Goal: Task Accomplishment & Management: Complete application form

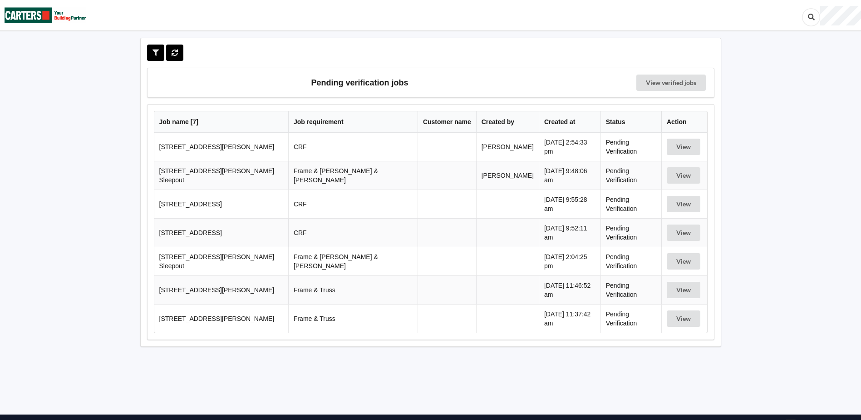
click at [257, 142] on td "[STREET_ADDRESS][PERSON_NAME]" at bounding box center [221, 147] width 134 height 28
click at [668, 143] on button "View" at bounding box center [684, 146] width 34 height 16
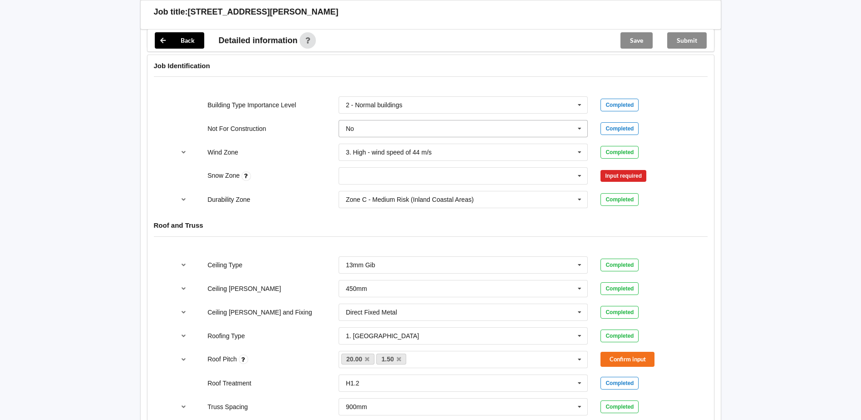
scroll to position [363, 0]
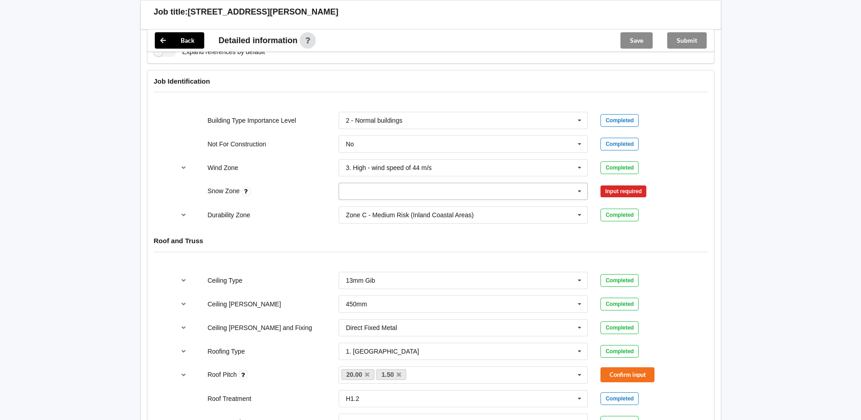
click at [578, 192] on icon at bounding box center [580, 191] width 14 height 17
click at [365, 231] on div "N1" at bounding box center [463, 224] width 249 height 17
click at [625, 193] on button "Confirm input" at bounding box center [628, 191] width 54 height 15
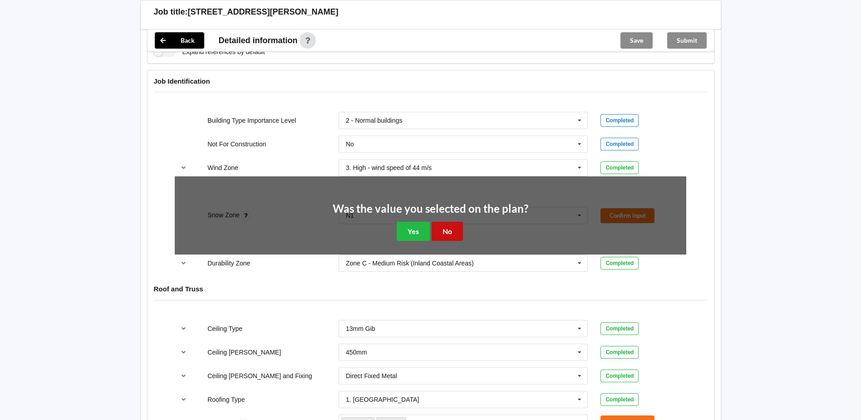
click at [456, 232] on button "No" at bounding box center [447, 231] width 31 height 19
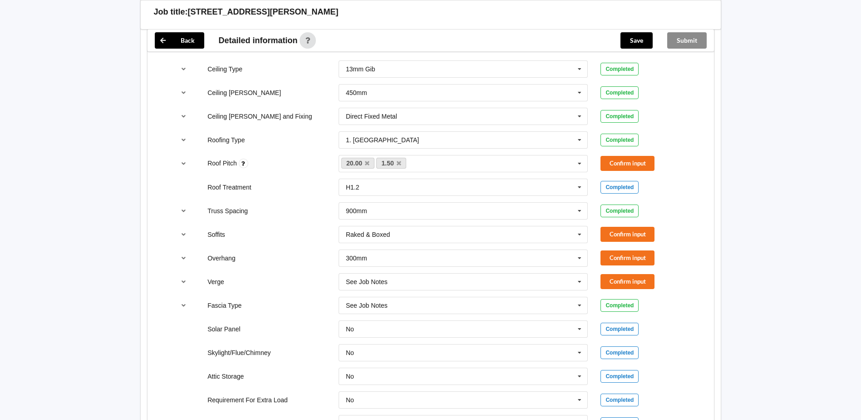
scroll to position [590, 0]
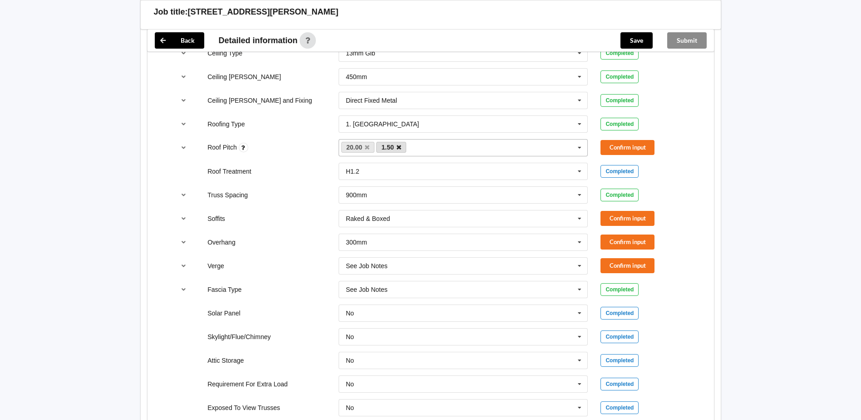
click at [399, 147] on icon at bounding box center [399, 147] width 5 height 6
click at [624, 148] on button "Confirm input" at bounding box center [628, 147] width 54 height 15
click at [579, 217] on icon at bounding box center [580, 218] width 14 height 17
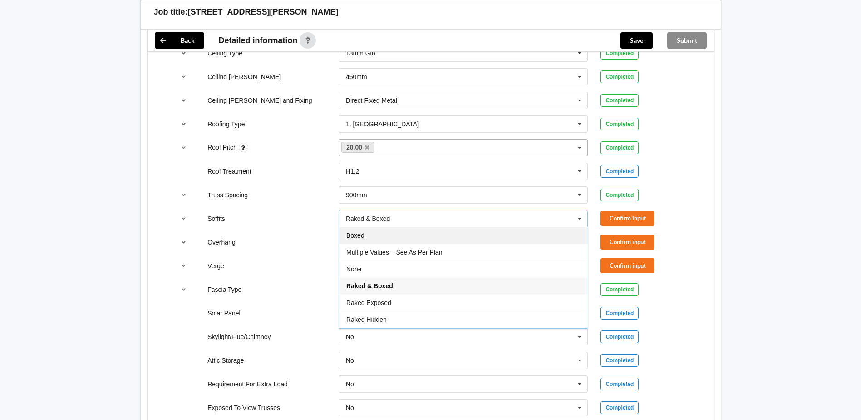
click at [403, 240] on div "Boxed" at bounding box center [463, 235] width 249 height 17
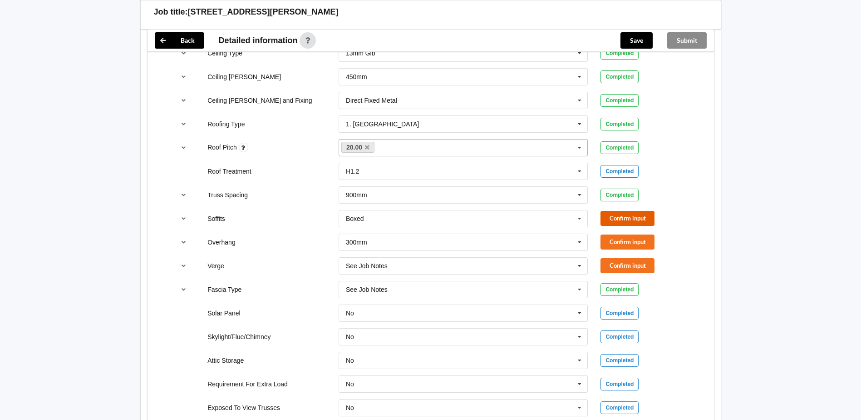
click at [640, 216] on button "Confirm input" at bounding box center [628, 218] width 54 height 15
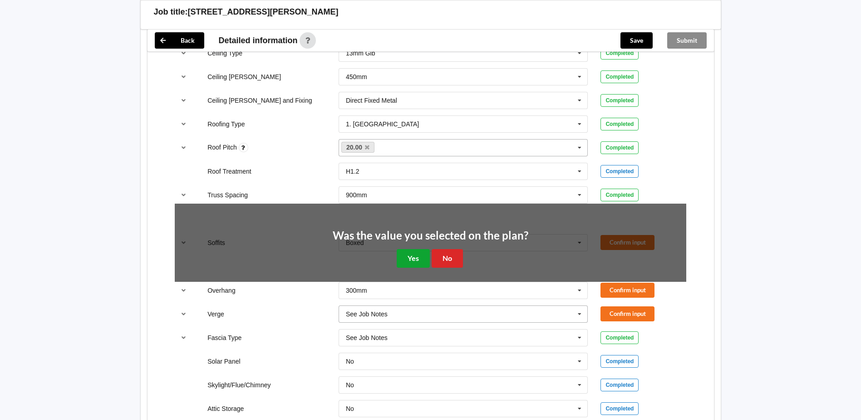
click at [416, 257] on button "Yes" at bounding box center [413, 258] width 33 height 19
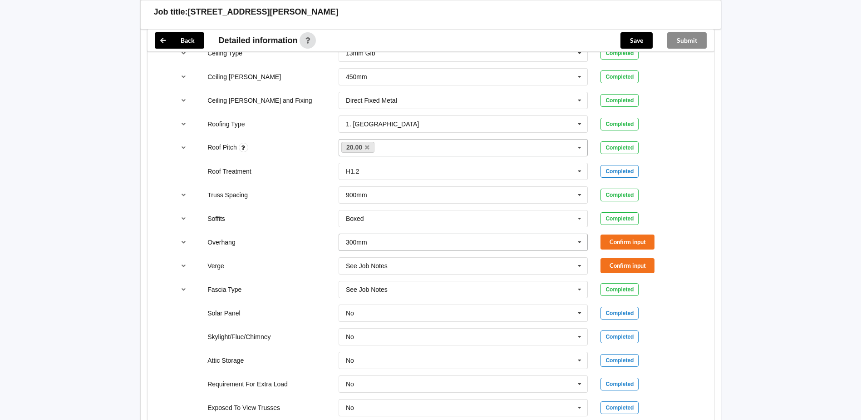
click at [579, 241] on icon at bounding box center [580, 242] width 14 height 17
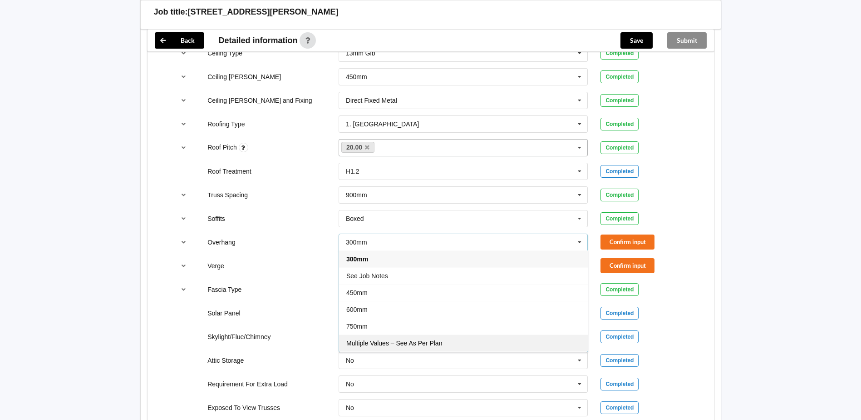
click at [421, 343] on span "Multiple Values – See As Per Plan" at bounding box center [394, 342] width 96 height 7
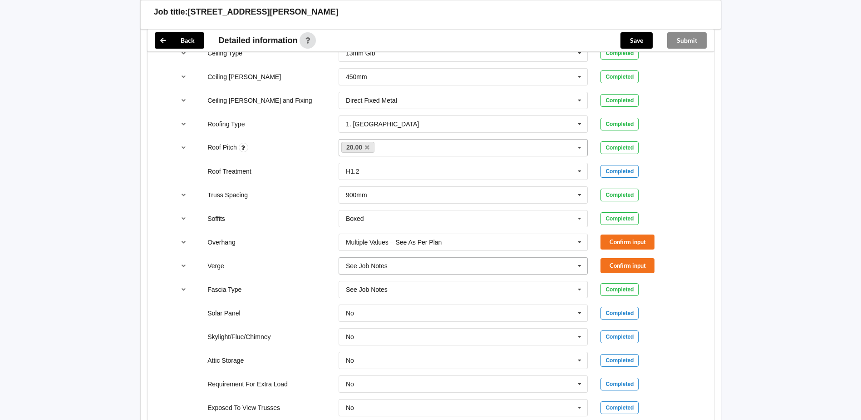
click at [581, 265] on icon at bounding box center [580, 265] width 14 height 17
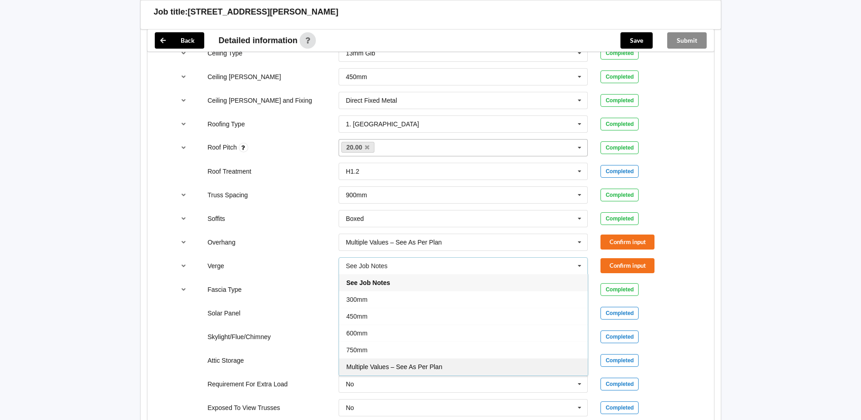
click at [439, 365] on span "Multiple Values – See As Per Plan" at bounding box center [394, 366] width 96 height 7
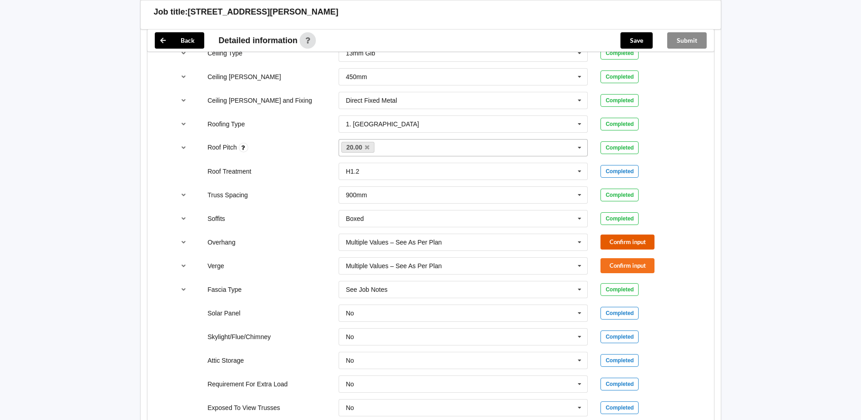
click at [624, 243] on button "Confirm input" at bounding box center [628, 241] width 54 height 15
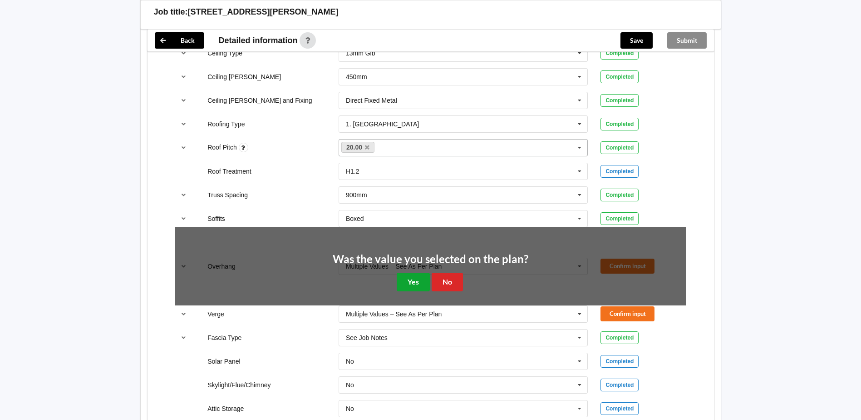
click at [414, 278] on button "Yes" at bounding box center [413, 281] width 33 height 19
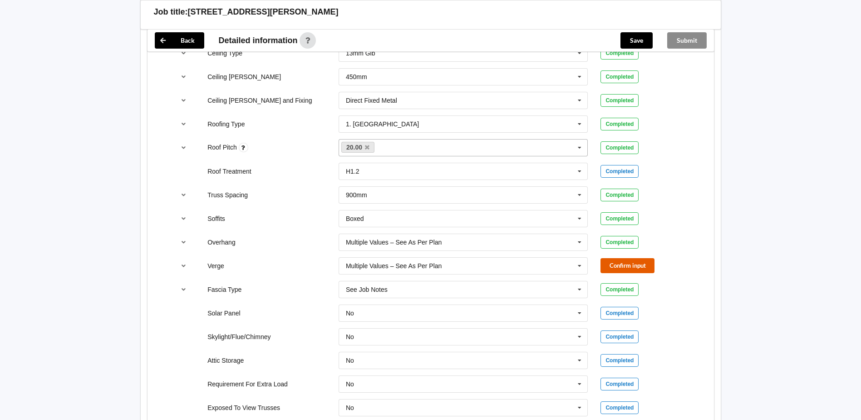
click at [625, 262] on button "Confirm input" at bounding box center [628, 265] width 54 height 15
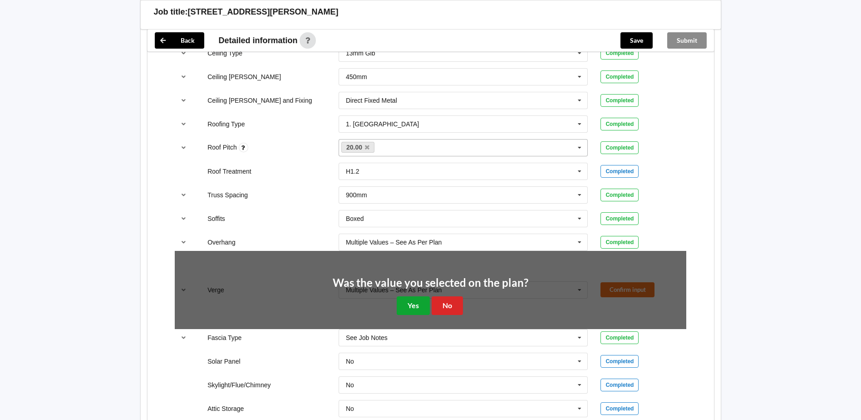
click at [420, 300] on button "Yes" at bounding box center [413, 305] width 33 height 19
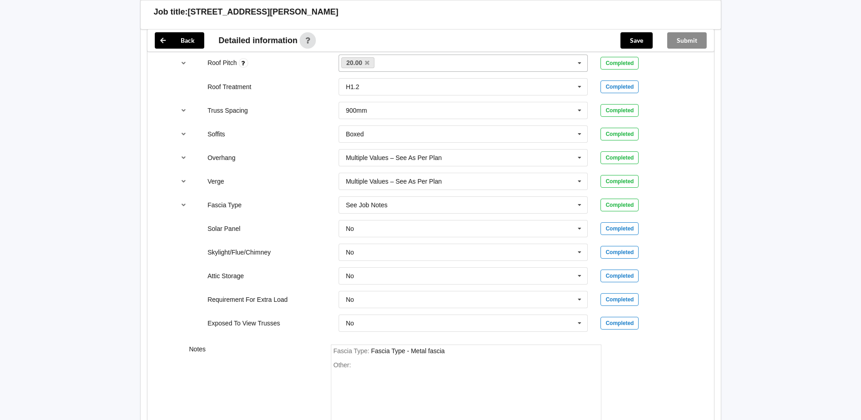
scroll to position [748, 0]
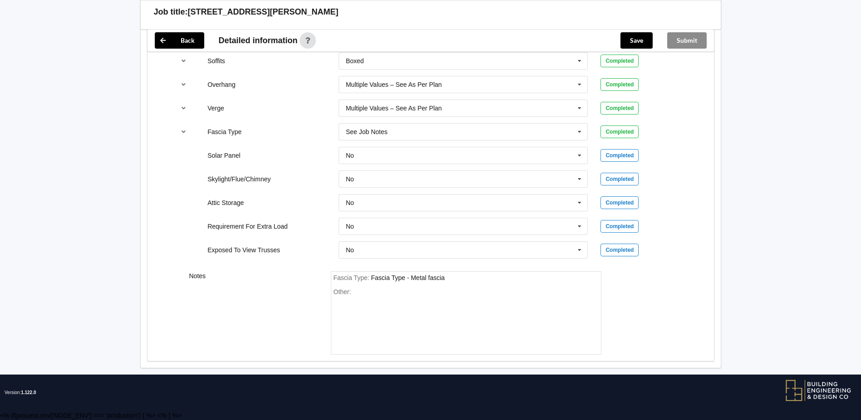
drag, startPoint x: 365, startPoint y: 293, endPoint x: 356, endPoint y: 325, distance: 32.9
click at [356, 325] on div "Other:" at bounding box center [466, 320] width 265 height 64
click at [355, 290] on div "Other:" at bounding box center [466, 320] width 265 height 64
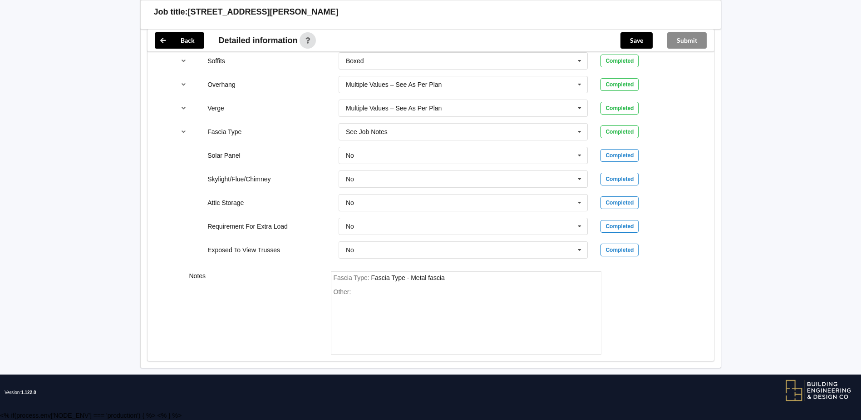
click at [355, 290] on div "Other:" at bounding box center [466, 320] width 265 height 64
click at [353, 293] on div "Other:" at bounding box center [466, 320] width 265 height 64
click at [355, 292] on div "Other:" at bounding box center [466, 320] width 265 height 64
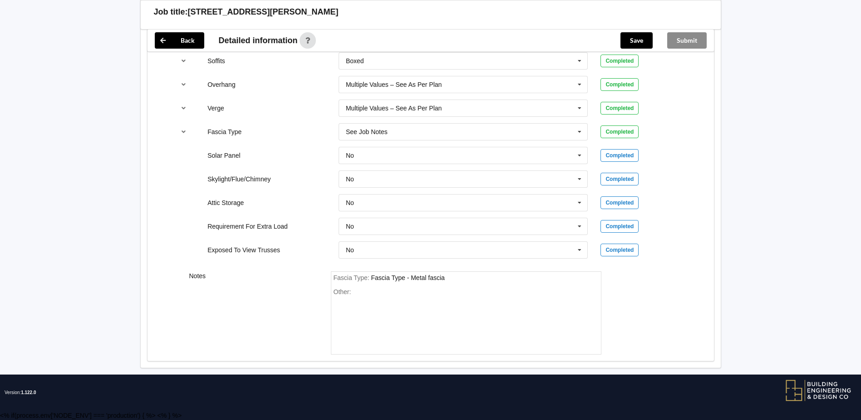
drag, startPoint x: 360, startPoint y: 291, endPoint x: 390, endPoint y: 288, distance: 30.6
click at [365, 291] on div "Other:" at bounding box center [466, 320] width 265 height 64
click at [453, 271] on div "Fascia Type : Fascia Type - Metal fascia Other:" at bounding box center [466, 313] width 271 height 84
click at [359, 292] on div "Other:" at bounding box center [466, 320] width 265 height 64
click at [353, 293] on div "Other:" at bounding box center [466, 320] width 265 height 64
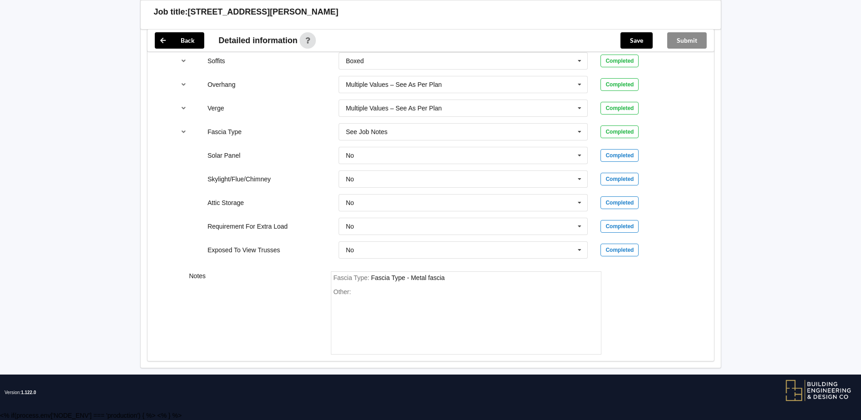
click at [353, 293] on div "Other:" at bounding box center [466, 320] width 265 height 64
click at [355, 293] on div "Other:" at bounding box center [466, 320] width 265 height 64
click at [355, 291] on div "Other:" at bounding box center [466, 320] width 265 height 64
click at [350, 287] on div "Fascia Type : Fascia Type - Metal fascia Other:" at bounding box center [466, 313] width 271 height 84
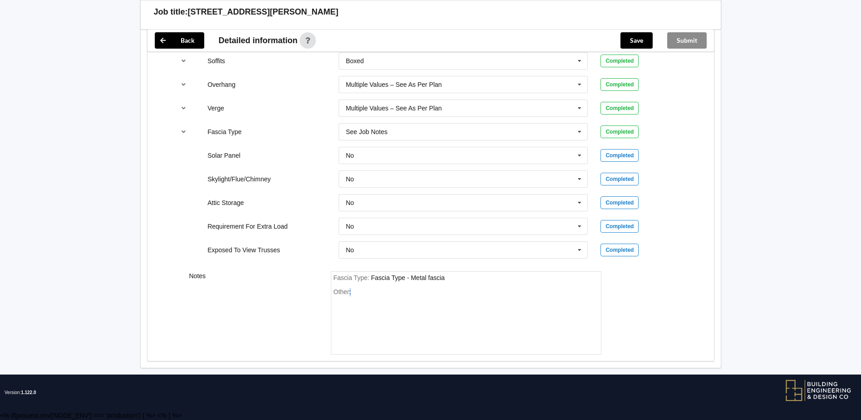
drag, startPoint x: 350, startPoint y: 287, endPoint x: 356, endPoint y: 292, distance: 7.7
click at [356, 292] on div "Other:" at bounding box center [466, 320] width 265 height 64
drag, startPoint x: 356, startPoint y: 292, endPoint x: 402, endPoint y: 314, distance: 50.6
click at [402, 314] on div "Other:" at bounding box center [466, 320] width 265 height 64
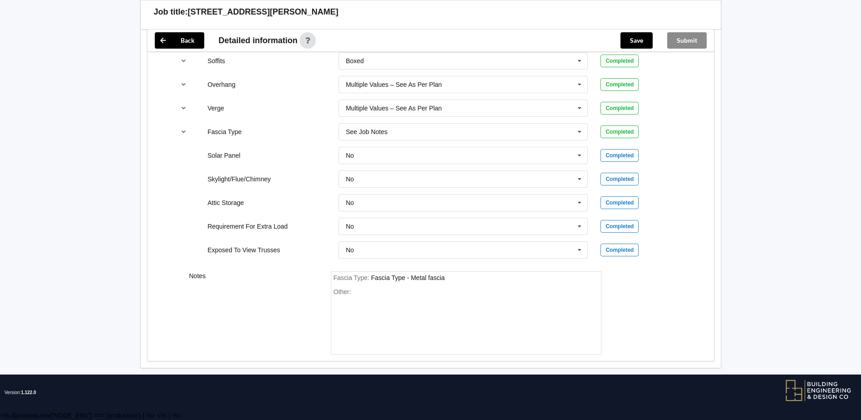
click at [365, 296] on div "Other:" at bounding box center [466, 320] width 265 height 64
click at [478, 286] on div "Fascia Type : Fascia Type - Metal fascia Other:" at bounding box center [466, 313] width 271 height 84
click at [451, 276] on div "Fascia Type : Fascia Type - Metal fascia" at bounding box center [466, 278] width 265 height 8
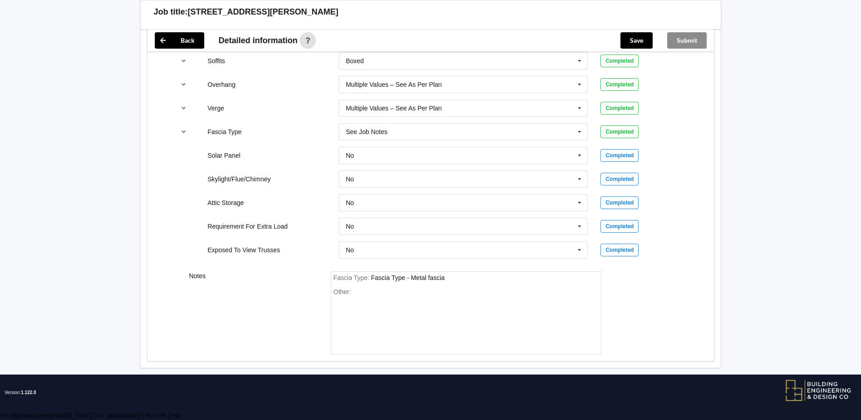
click at [451, 275] on div "Fascia Type : Fascia Type - Metal fascia" at bounding box center [466, 278] width 265 height 8
click at [452, 278] on div "Fascia Type : Fascia Type - Metal fascia" at bounding box center [466, 278] width 265 height 8
click at [452, 277] on div "Fascia Type : Fascia Type - Metal fascia" at bounding box center [466, 278] width 265 height 8
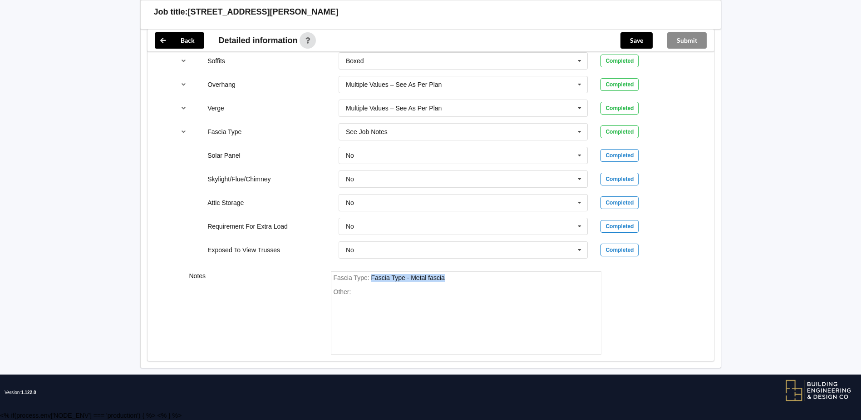
click at [452, 277] on div "Fascia Type : Fascia Type - Metal fascia" at bounding box center [466, 278] width 265 height 8
click at [453, 281] on div "Fascia Type : Fascia Type - Metal fascia" at bounding box center [466, 278] width 265 height 8
drag, startPoint x: 454, startPoint y: 283, endPoint x: 417, endPoint y: 309, distance: 44.9
click at [445, 300] on div "Fascia Type : Fascia Type - Metal fascia Other:" at bounding box center [466, 313] width 271 height 84
click at [408, 316] on div "Other:" at bounding box center [466, 320] width 265 height 64
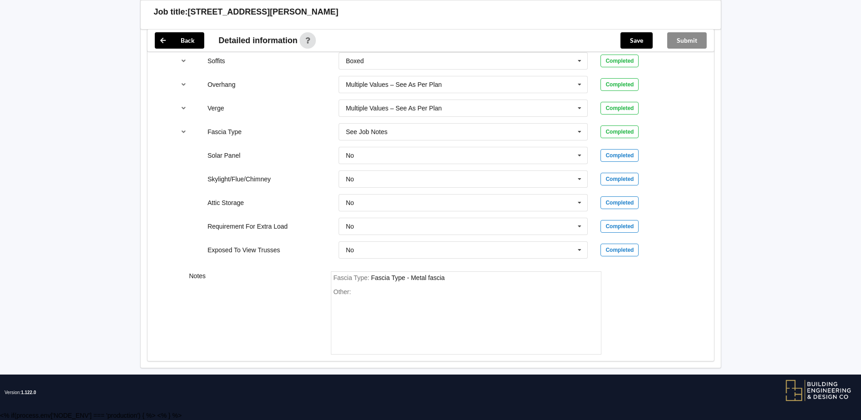
click at [365, 295] on div "Other:" at bounding box center [466, 320] width 265 height 64
click at [367, 295] on div "Other:" at bounding box center [466, 320] width 265 height 64
click at [367, 294] on div "Other:" at bounding box center [466, 320] width 265 height 64
click at [335, 306] on div "Other:" at bounding box center [466, 320] width 265 height 64
click at [336, 306] on div "Other:" at bounding box center [466, 320] width 265 height 64
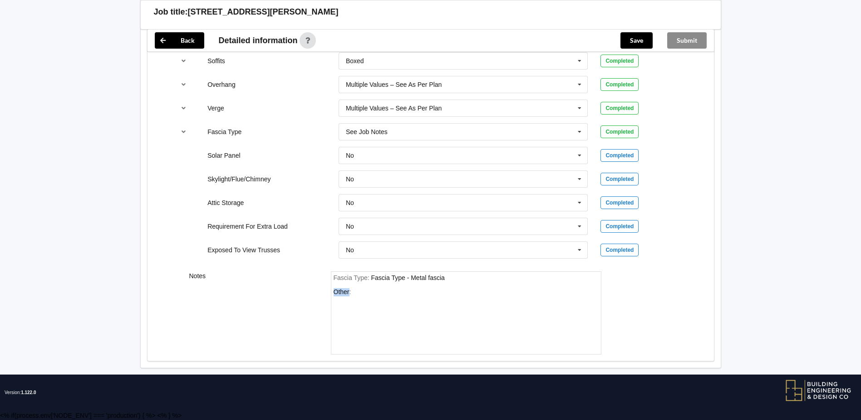
click at [336, 306] on div "Other:" at bounding box center [466, 320] width 265 height 64
click at [360, 292] on div "Other:" at bounding box center [466, 320] width 265 height 64
drag, startPoint x: 357, startPoint y: 291, endPoint x: 365, endPoint y: 316, distance: 26.1
click at [364, 316] on div "Other:" at bounding box center [466, 320] width 265 height 64
click at [474, 279] on div "Fascia Type : Fascia Type - Metal fascia" at bounding box center [466, 278] width 265 height 8
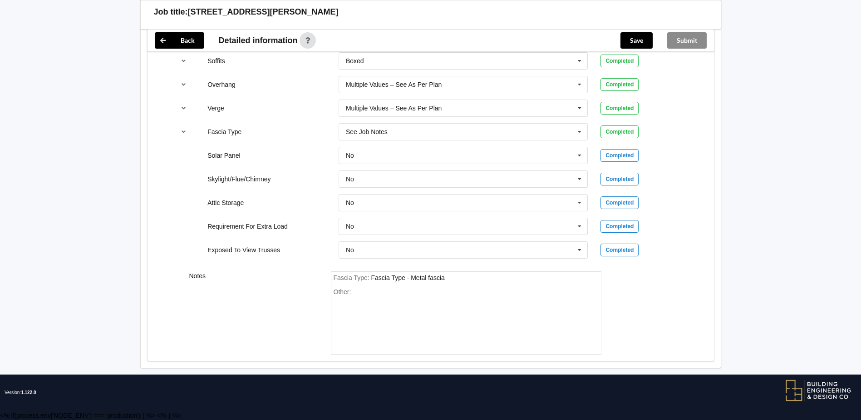
drag, startPoint x: 453, startPoint y: 276, endPoint x: 460, endPoint y: 279, distance: 8.1
click at [460, 279] on div "Fascia Type : Fascia Type - Metal fascia" at bounding box center [466, 278] width 265 height 8
click at [457, 281] on div "Fascia Type : Fascia Type - Metal fascia" at bounding box center [466, 278] width 265 height 8
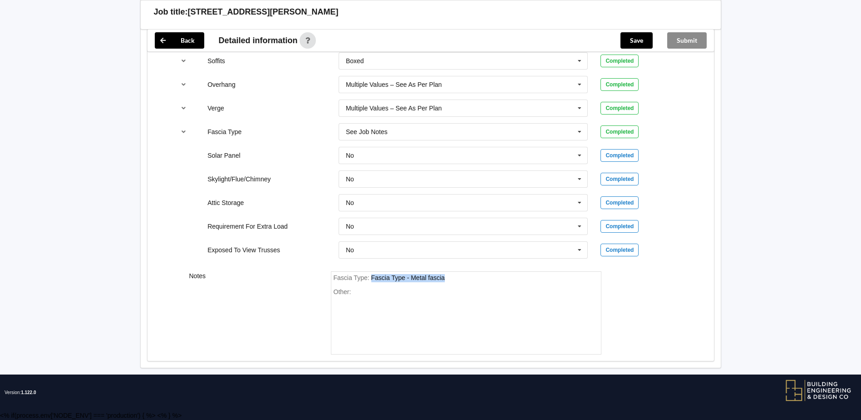
click at [456, 280] on div "Fascia Type : Fascia Type - Metal fascia" at bounding box center [466, 278] width 265 height 8
drag, startPoint x: 451, startPoint y: 277, endPoint x: 469, endPoint y: 309, distance: 36.4
click at [469, 307] on div "Other:" at bounding box center [466, 320] width 265 height 64
drag, startPoint x: 360, startPoint y: 290, endPoint x: 358, endPoint y: 295, distance: 5.7
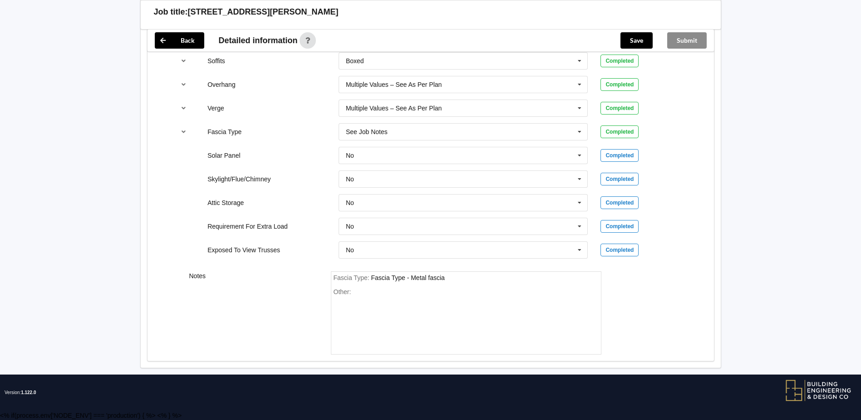
click at [358, 295] on div "Other:" at bounding box center [466, 320] width 265 height 64
click at [362, 291] on div "Other:" at bounding box center [466, 320] width 265 height 64
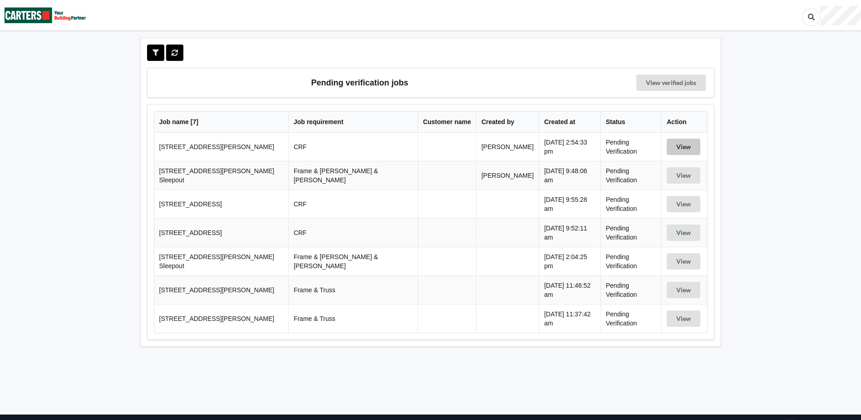
click at [671, 146] on button "View" at bounding box center [684, 146] width 34 height 16
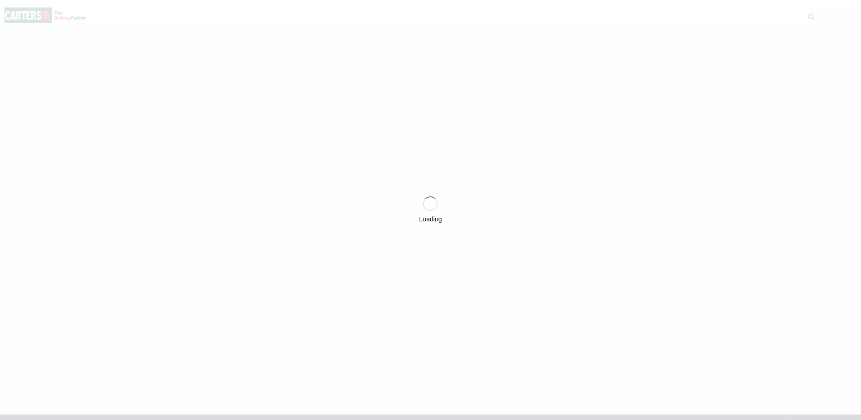
click at [671, 146] on div "Loading" at bounding box center [430, 210] width 861 height 420
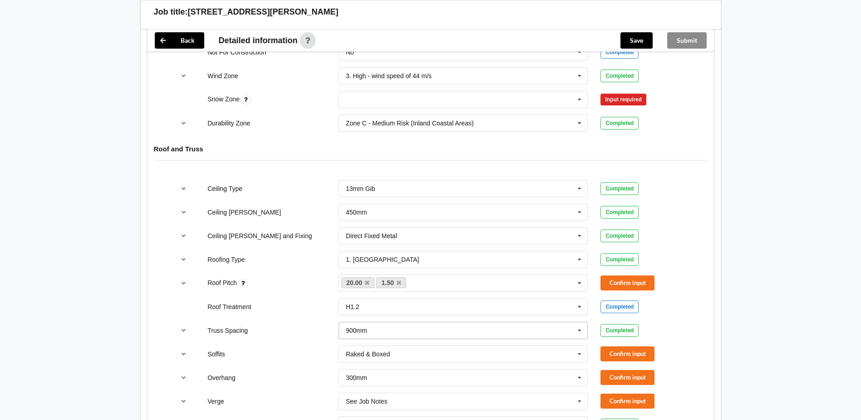
scroll to position [454, 0]
click at [614, 102] on div "Input required" at bounding box center [624, 100] width 46 height 12
click at [635, 99] on div "Input required" at bounding box center [624, 100] width 46 height 12
drag, startPoint x: 635, startPoint y: 99, endPoint x: 687, endPoint y: 129, distance: 60.2
click at [687, 129] on div "Completed" at bounding box center [643, 124] width 99 height 13
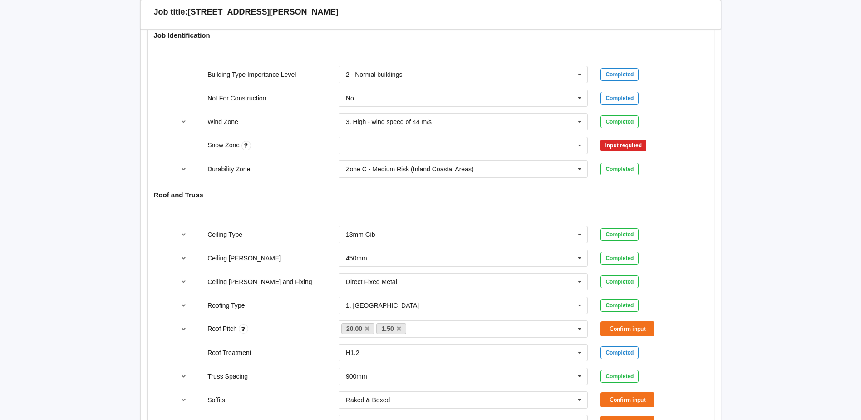
scroll to position [318, 0]
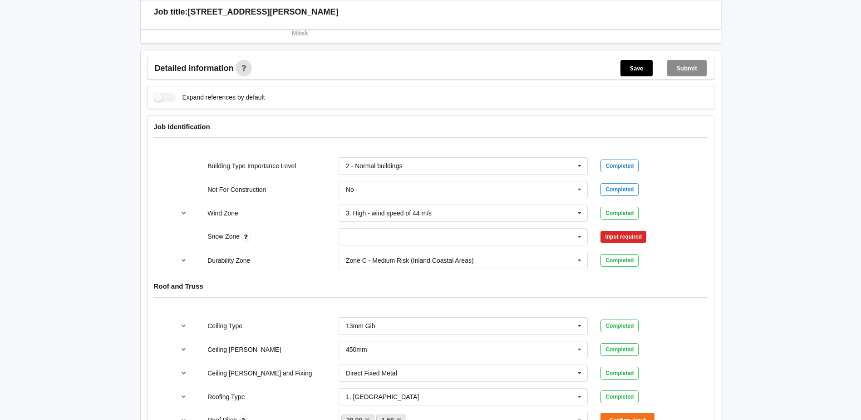
click at [613, 235] on div "Input required" at bounding box center [624, 237] width 46 height 12
click at [582, 238] on icon at bounding box center [580, 236] width 14 height 17
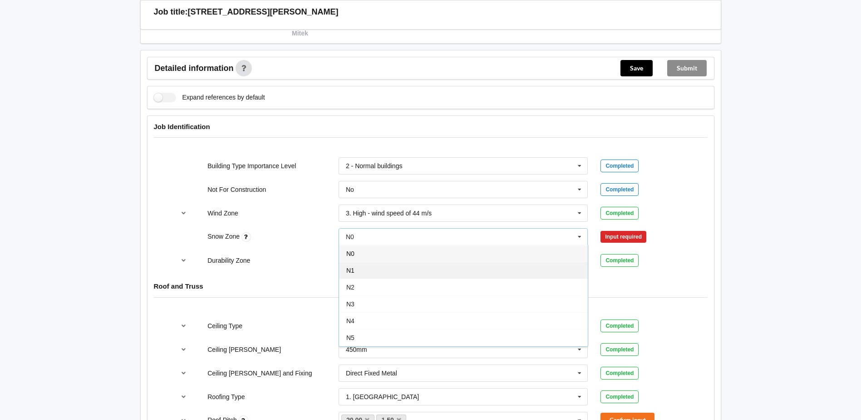
click at [376, 271] on div "N1" at bounding box center [463, 270] width 249 height 17
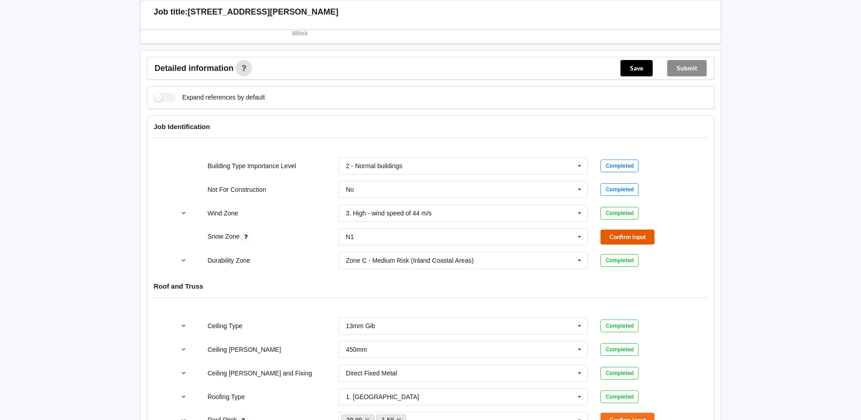
click at [631, 242] on button "Confirm input" at bounding box center [628, 236] width 54 height 15
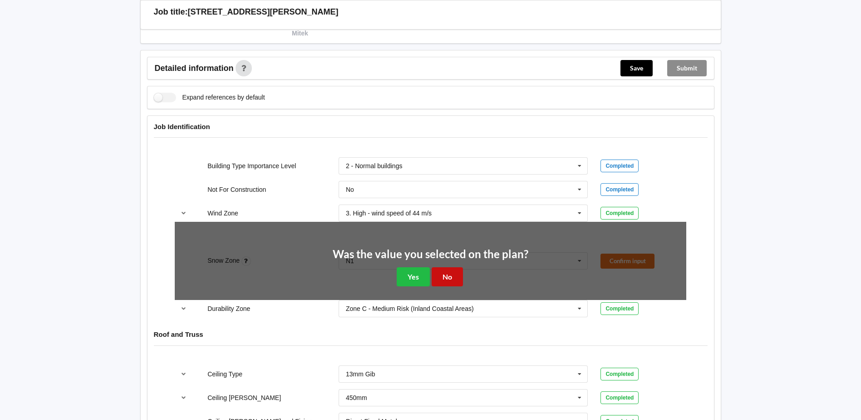
click at [446, 275] on button "No" at bounding box center [447, 276] width 31 height 19
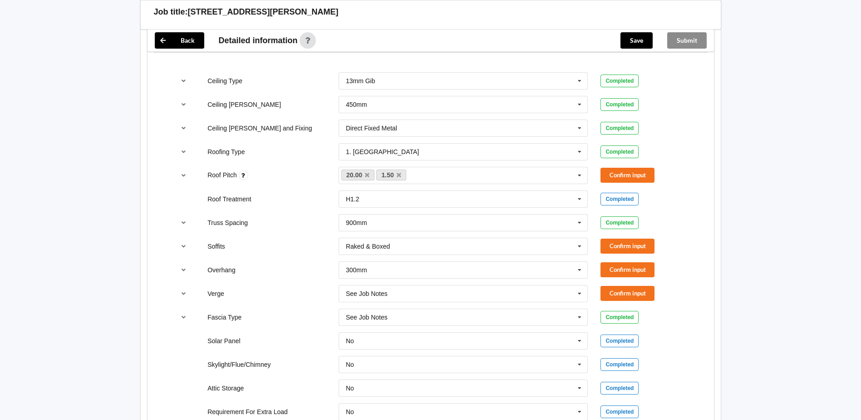
scroll to position [499, 0]
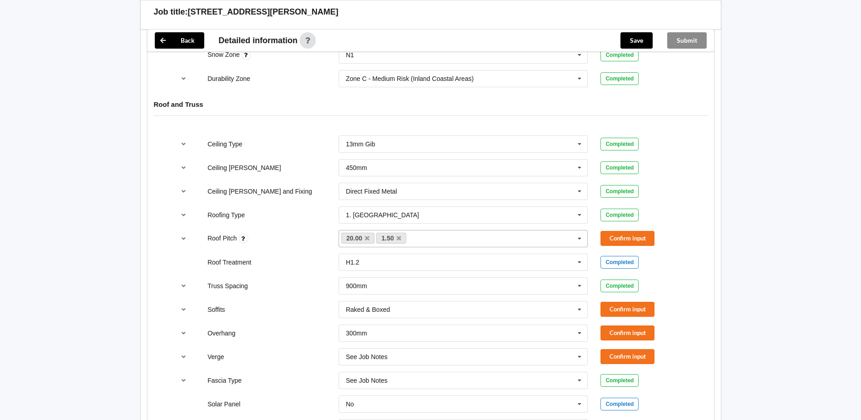
click at [399, 237] on icon at bounding box center [399, 238] width 5 height 6
click at [627, 237] on button "Confirm input" at bounding box center [628, 238] width 54 height 15
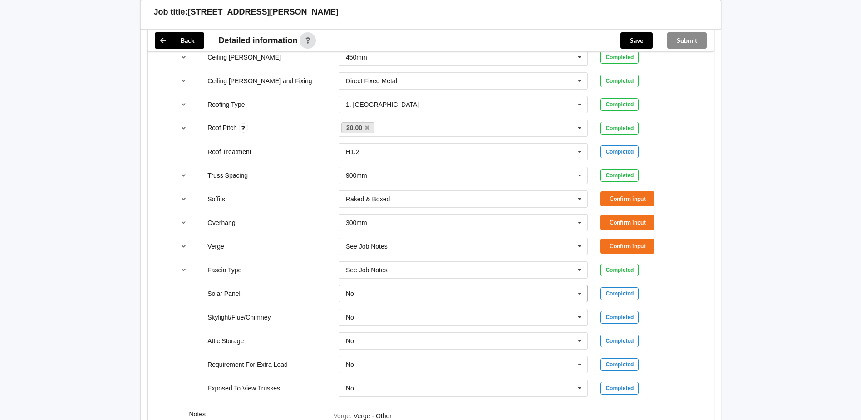
scroll to position [681, 0]
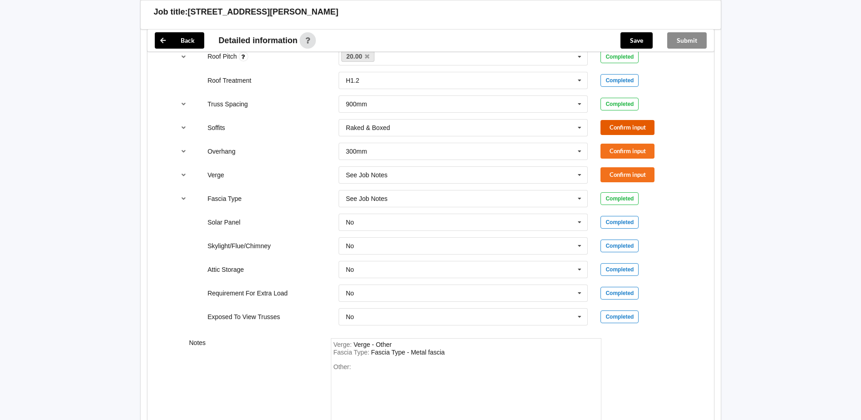
click at [637, 126] on button "Confirm input" at bounding box center [628, 127] width 54 height 15
click at [627, 127] on div "Completed" at bounding box center [620, 127] width 38 height 13
click at [578, 126] on icon at bounding box center [580, 127] width 14 height 17
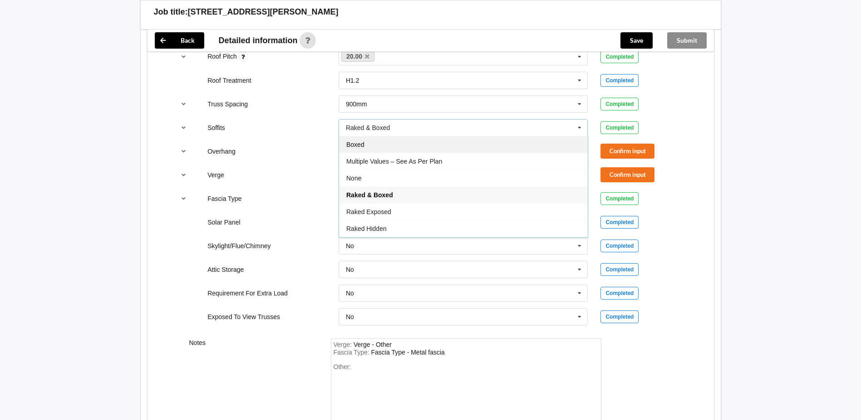
click at [415, 147] on div "Boxed" at bounding box center [463, 144] width 249 height 17
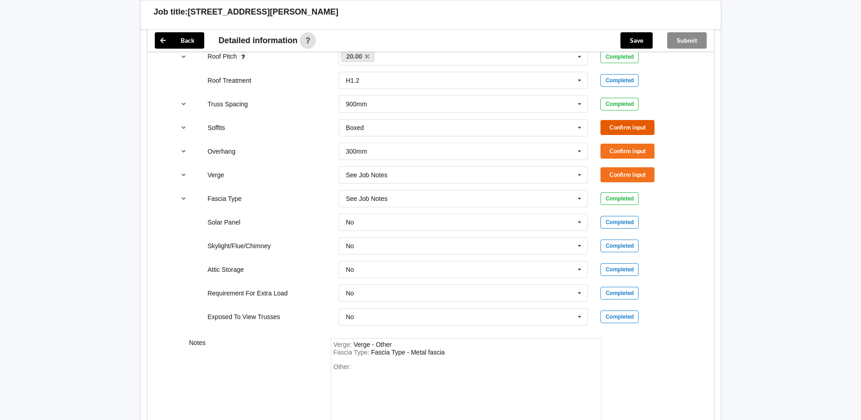
click at [627, 126] on button "Confirm input" at bounding box center [628, 127] width 54 height 15
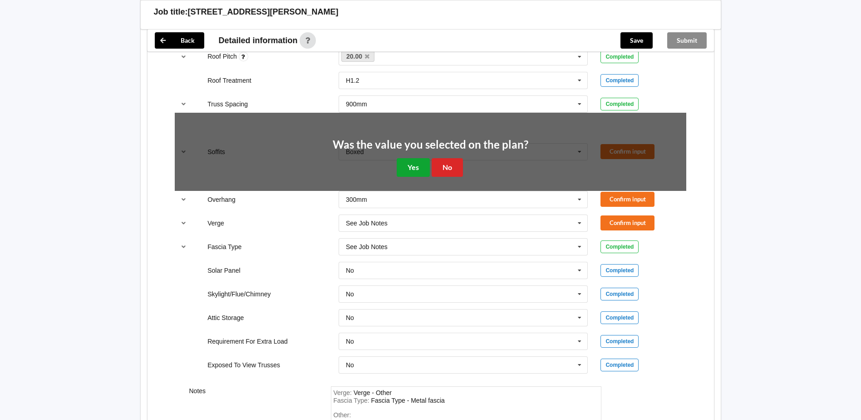
click at [407, 167] on button "Yes" at bounding box center [413, 167] width 33 height 19
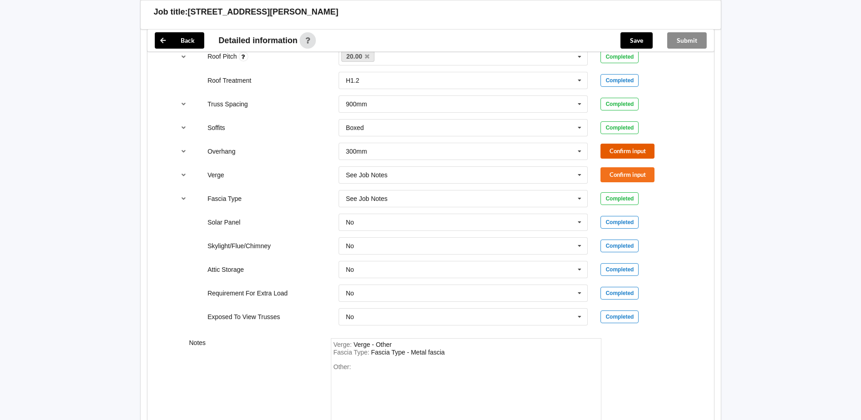
click at [621, 149] on button "Confirm input" at bounding box center [628, 150] width 54 height 15
click at [615, 151] on div "Completed" at bounding box center [620, 151] width 38 height 13
click at [582, 152] on icon at bounding box center [580, 151] width 14 height 17
drag, startPoint x: 411, startPoint y: 250, endPoint x: 432, endPoint y: 243, distance: 22.1
click at [413, 250] on span "Multiple Values – See As Per Plan" at bounding box center [394, 251] width 96 height 7
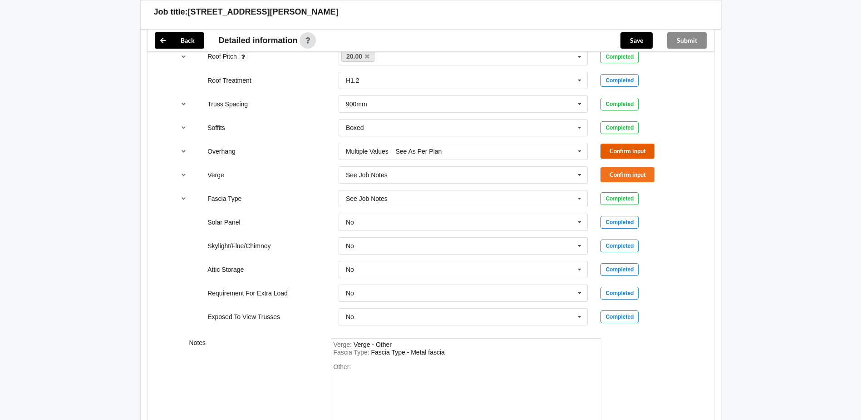
click at [634, 148] on button "Confirm input" at bounding box center [628, 150] width 54 height 15
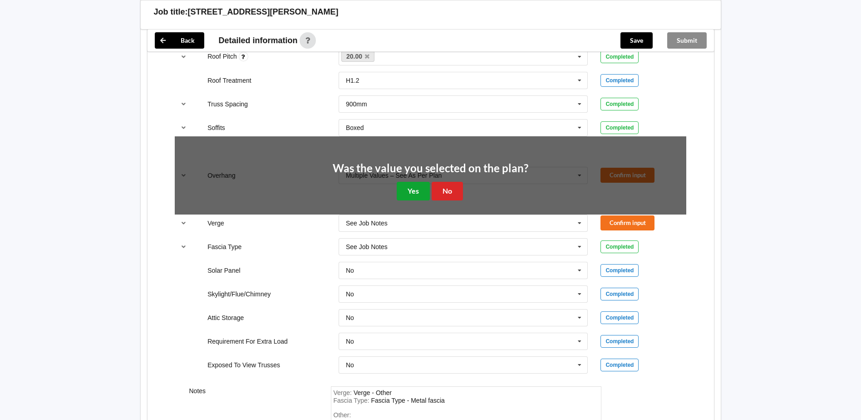
click at [414, 192] on button "Yes" at bounding box center [413, 191] width 33 height 19
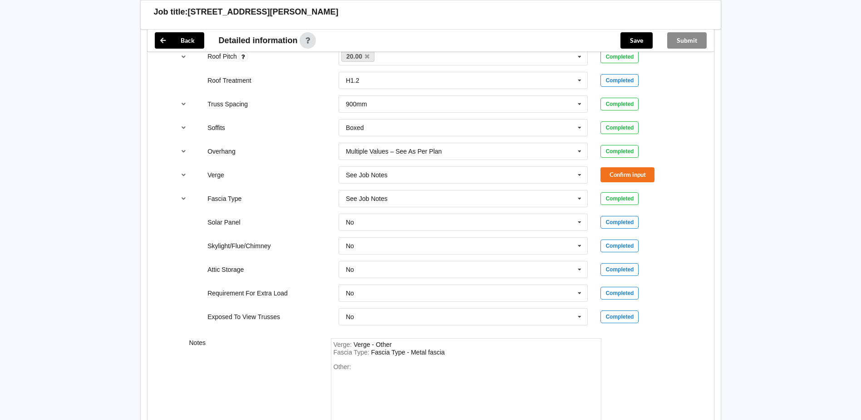
click at [614, 197] on div "Completed" at bounding box center [620, 198] width 38 height 13
click at [580, 173] on icon at bounding box center [580, 175] width 14 height 17
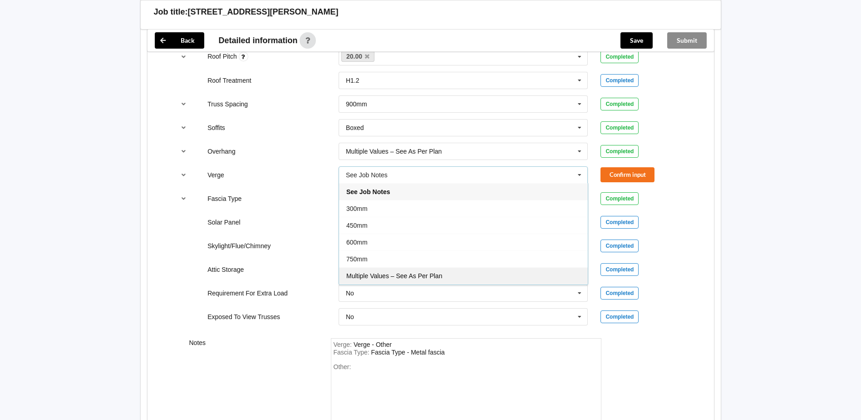
click at [423, 274] on span "Multiple Values – See As Per Plan" at bounding box center [394, 275] width 96 height 7
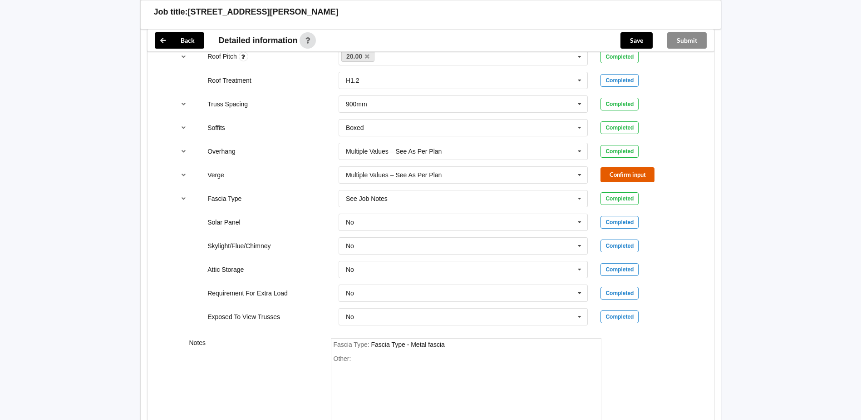
click at [609, 172] on button "Confirm input" at bounding box center [628, 174] width 54 height 15
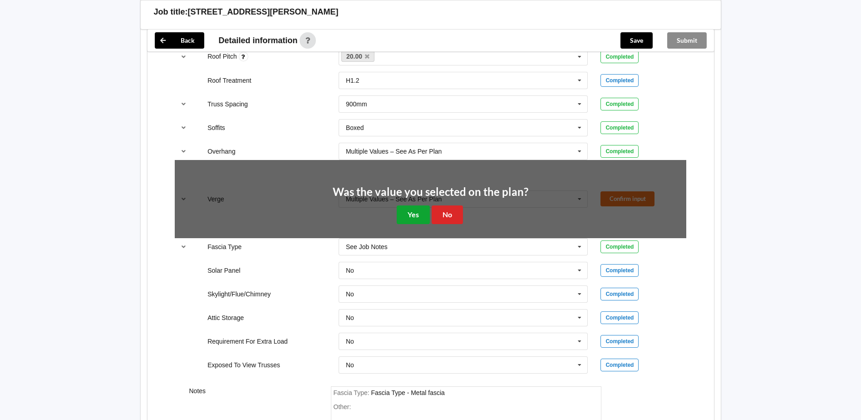
click at [412, 212] on button "Yes" at bounding box center [413, 214] width 33 height 19
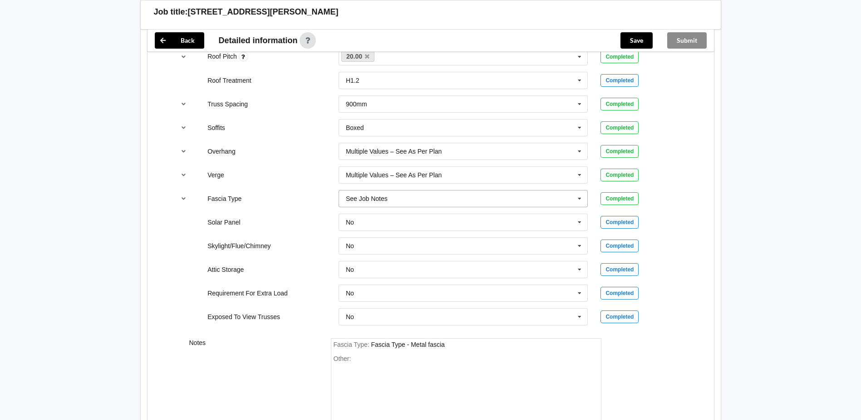
click at [582, 198] on icon at bounding box center [580, 198] width 14 height 17
click at [579, 198] on icon at bounding box center [580, 198] width 14 height 17
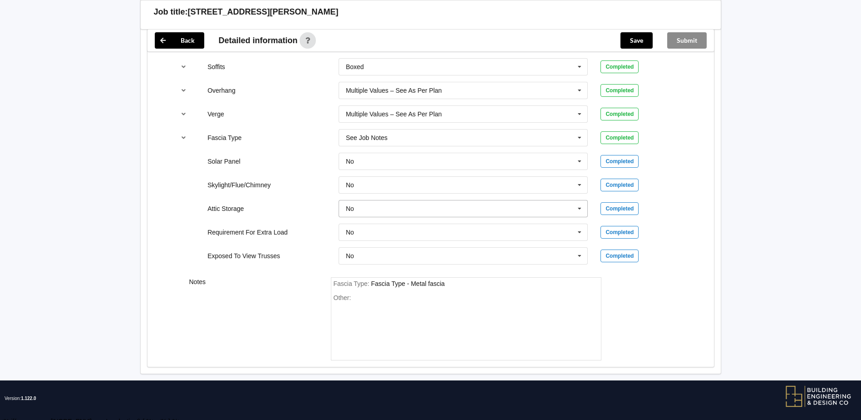
scroll to position [748, 0]
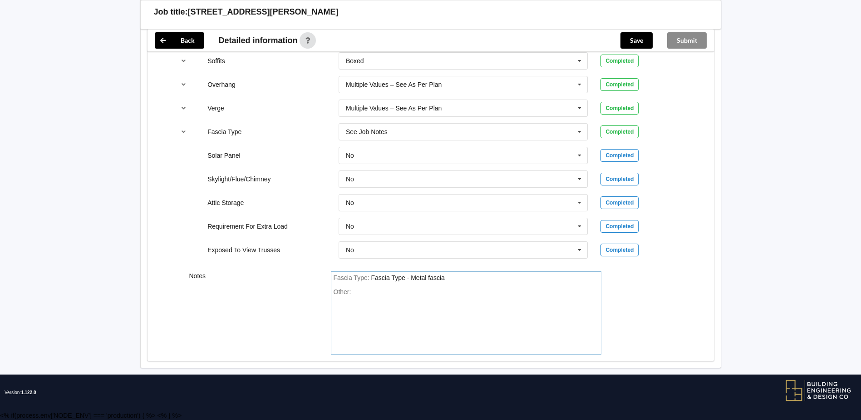
click at [360, 291] on div "Other:" at bounding box center [466, 320] width 265 height 64
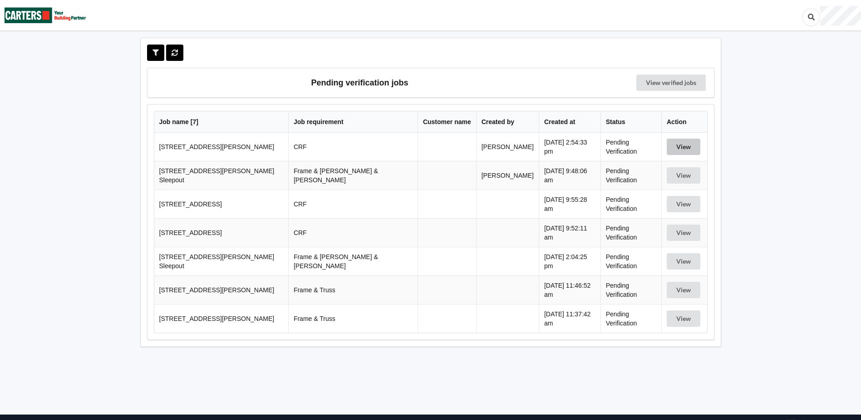
click at [673, 141] on button "View" at bounding box center [684, 146] width 34 height 16
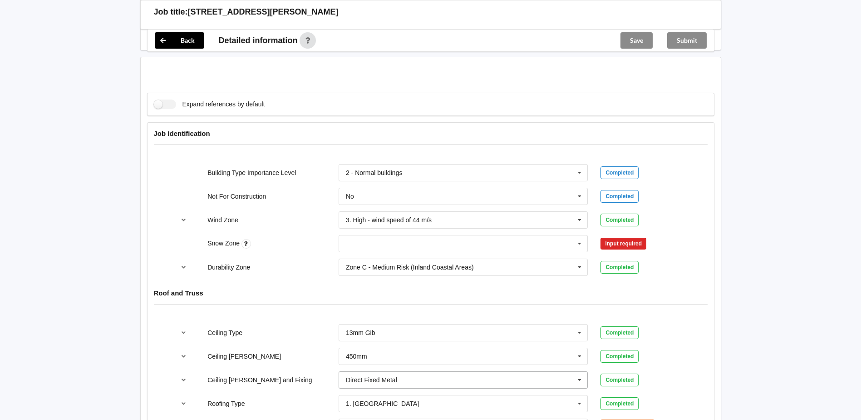
scroll to position [409, 0]
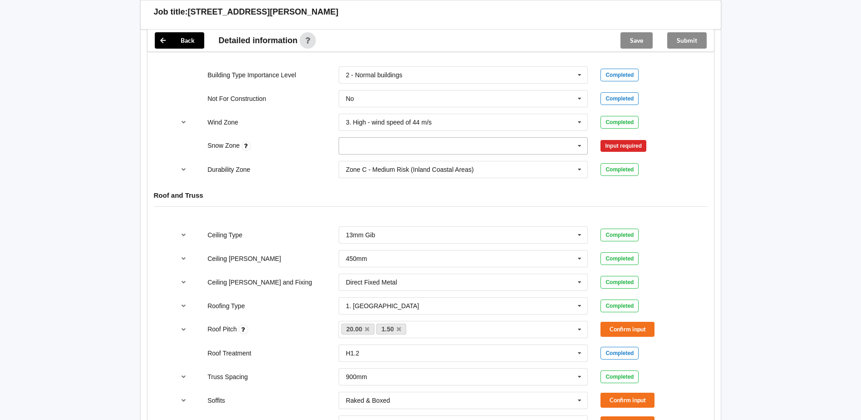
click at [578, 144] on icon at bounding box center [580, 146] width 14 height 17
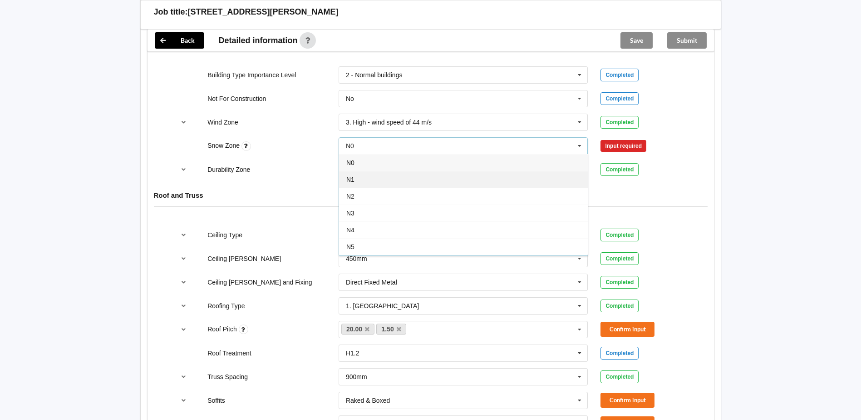
click at [426, 178] on div "N1" at bounding box center [463, 179] width 249 height 17
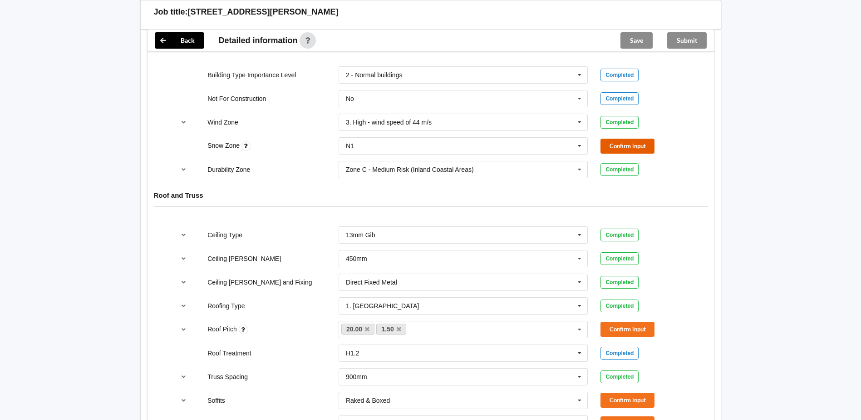
click at [630, 145] on button "Confirm input" at bounding box center [628, 145] width 54 height 15
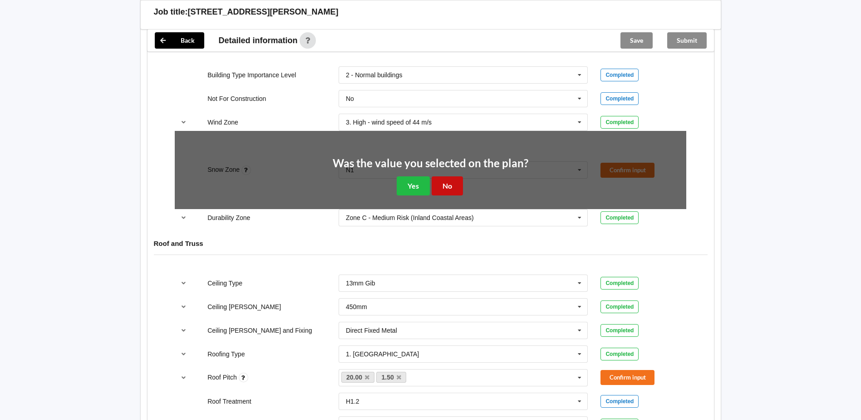
click at [451, 185] on button "No" at bounding box center [447, 185] width 31 height 19
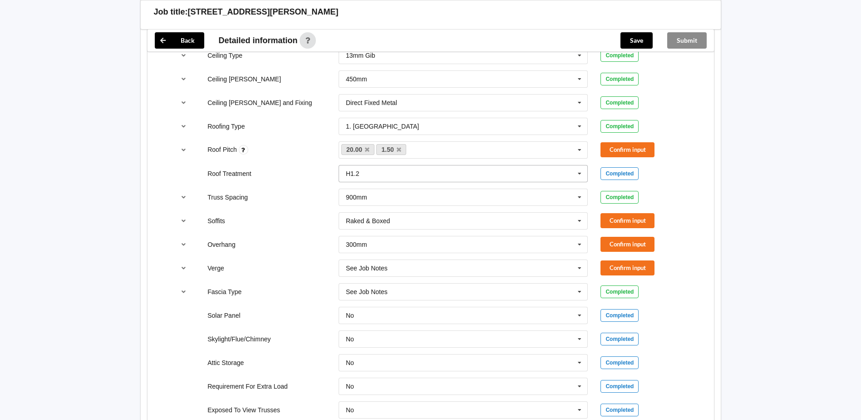
scroll to position [590, 0]
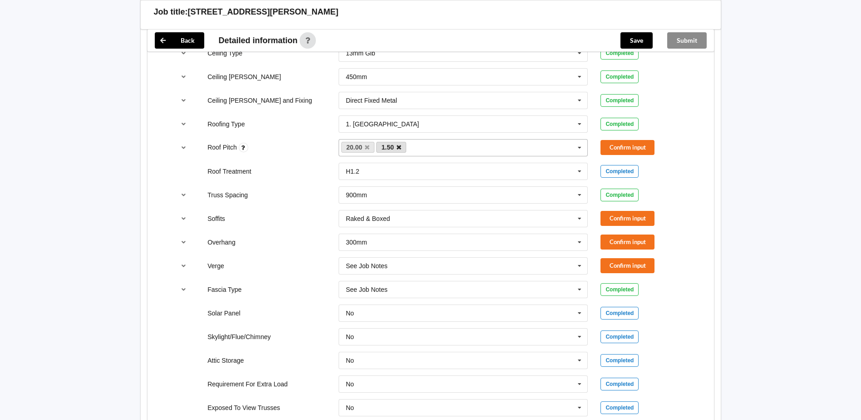
click at [399, 147] on icon at bounding box center [399, 147] width 5 height 6
click at [624, 145] on button "Confirm input" at bounding box center [628, 147] width 54 height 15
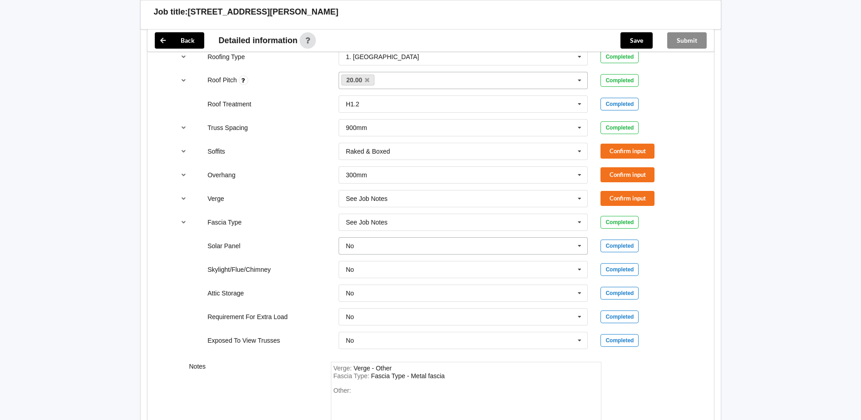
scroll to position [681, 0]
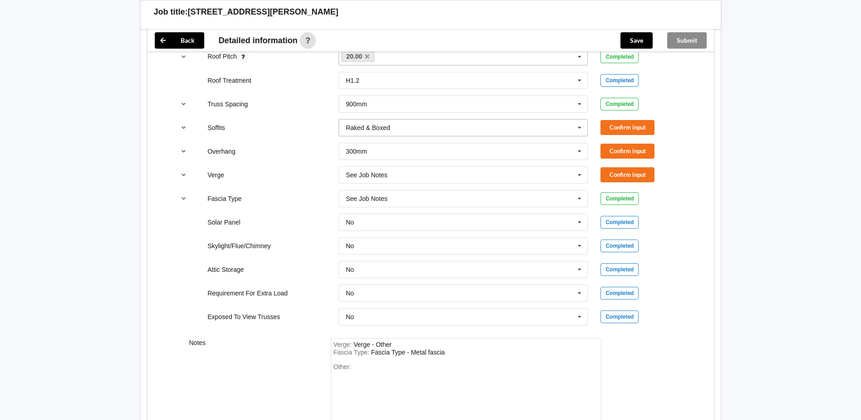
click at [580, 126] on icon at bounding box center [580, 127] width 14 height 17
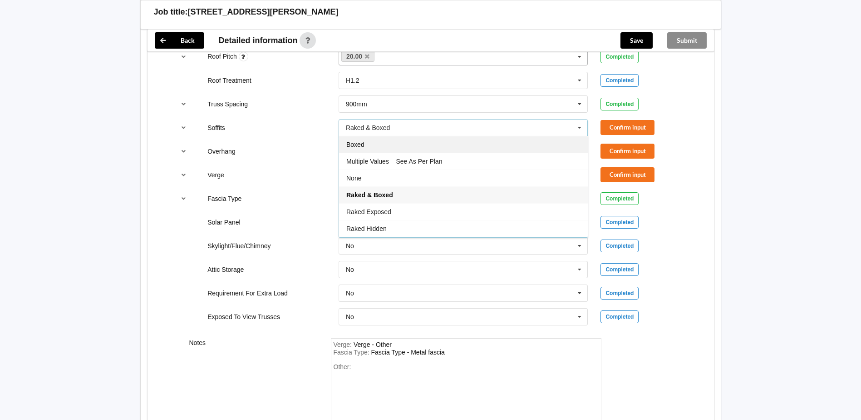
click at [417, 146] on div "Boxed" at bounding box center [463, 144] width 249 height 17
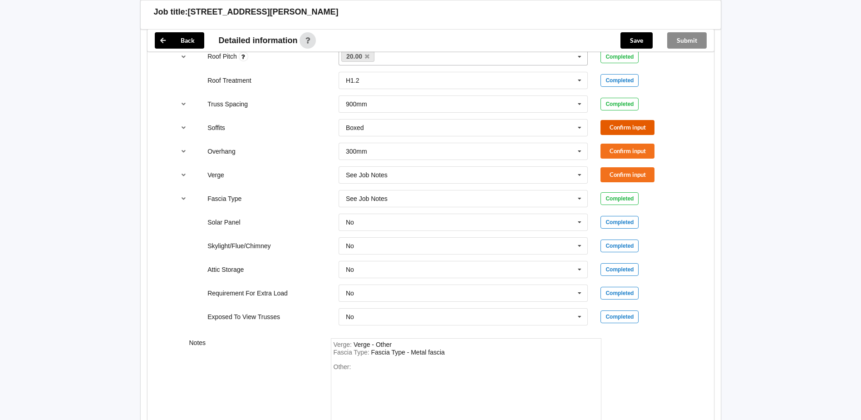
click at [628, 127] on button "Confirm input" at bounding box center [628, 127] width 54 height 15
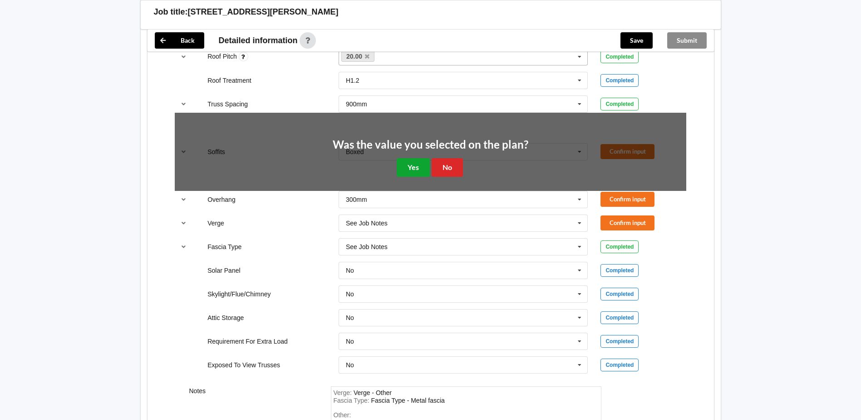
click at [420, 166] on button "Yes" at bounding box center [413, 167] width 33 height 19
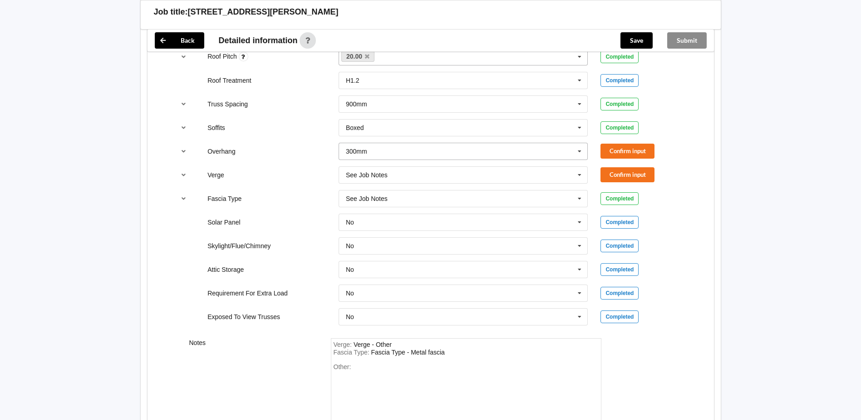
click at [577, 152] on icon at bounding box center [580, 151] width 14 height 17
drag, startPoint x: 421, startPoint y: 252, endPoint x: 426, endPoint y: 251, distance: 5.1
click at [424, 252] on span "Multiple Values – See As Per Plan" at bounding box center [394, 251] width 96 height 7
click at [619, 150] on button "Confirm input" at bounding box center [628, 150] width 54 height 15
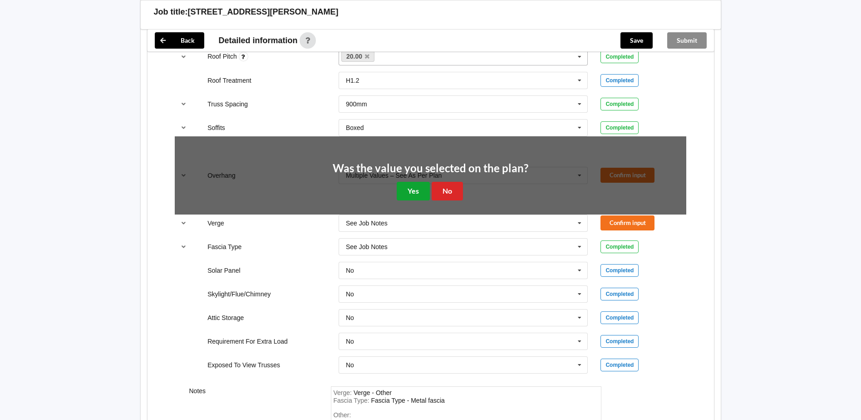
click at [415, 192] on button "Yes" at bounding box center [413, 191] width 33 height 19
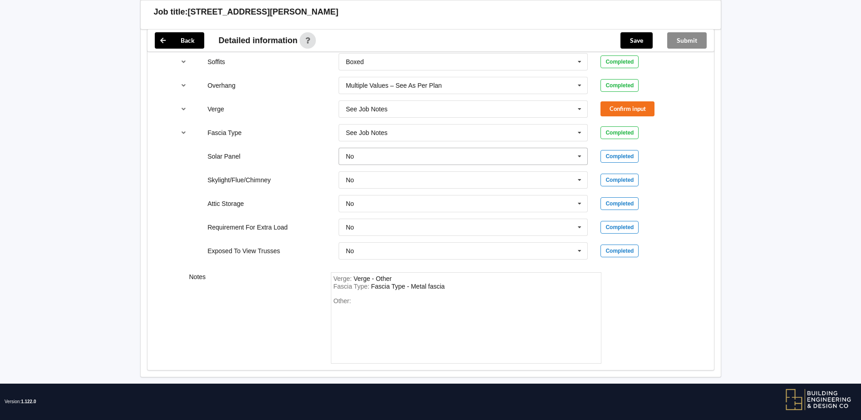
scroll to position [756, 0]
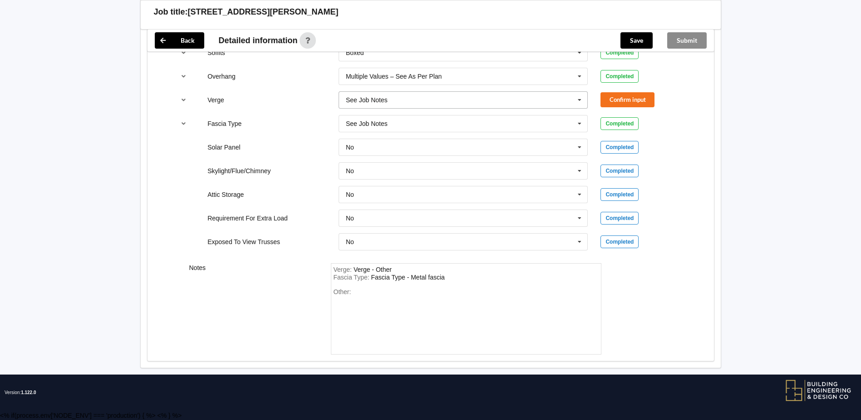
click at [581, 98] on icon at bounding box center [580, 100] width 14 height 17
drag, startPoint x: 393, startPoint y: 197, endPoint x: 418, endPoint y: 187, distance: 27.2
click at [395, 197] on span "Multiple Values – See As Per Plan" at bounding box center [394, 200] width 96 height 7
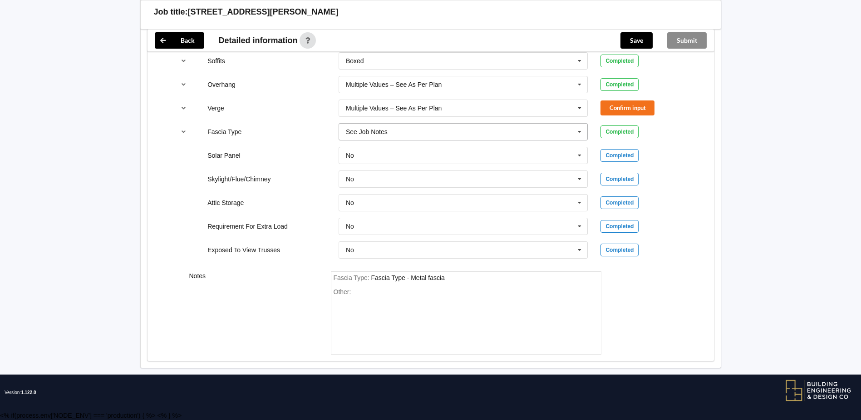
scroll to position [748, 0]
click at [620, 105] on button "Confirm input" at bounding box center [628, 107] width 54 height 15
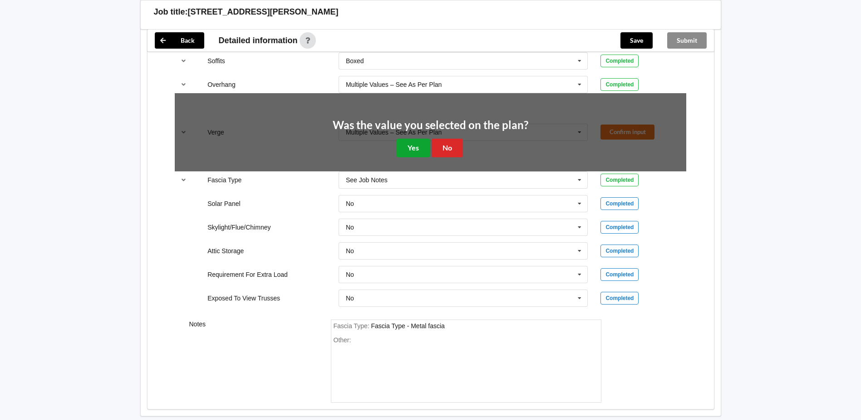
drag, startPoint x: 410, startPoint y: 146, endPoint x: 416, endPoint y: 144, distance: 6.3
click at [410, 146] on button "Yes" at bounding box center [413, 147] width 33 height 19
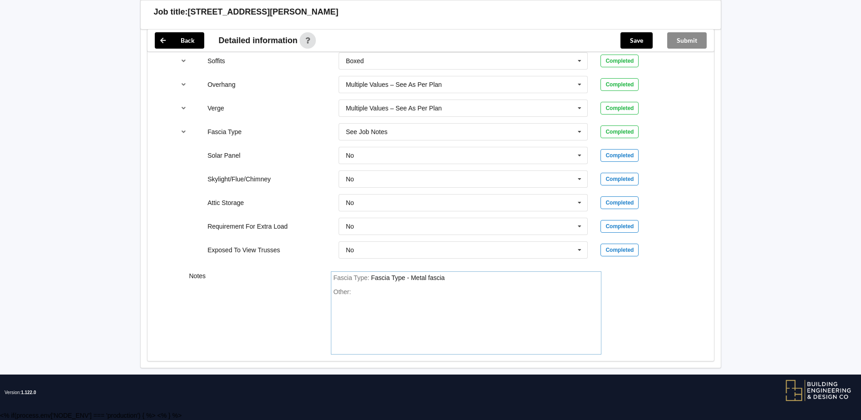
click at [368, 288] on div "Other:" at bounding box center [466, 320] width 265 height 64
drag, startPoint x: 370, startPoint y: 296, endPoint x: 365, endPoint y: 302, distance: 7.6
click at [365, 302] on div "Other:" at bounding box center [466, 320] width 265 height 64
click at [357, 290] on div "Other:" at bounding box center [466, 320] width 265 height 64
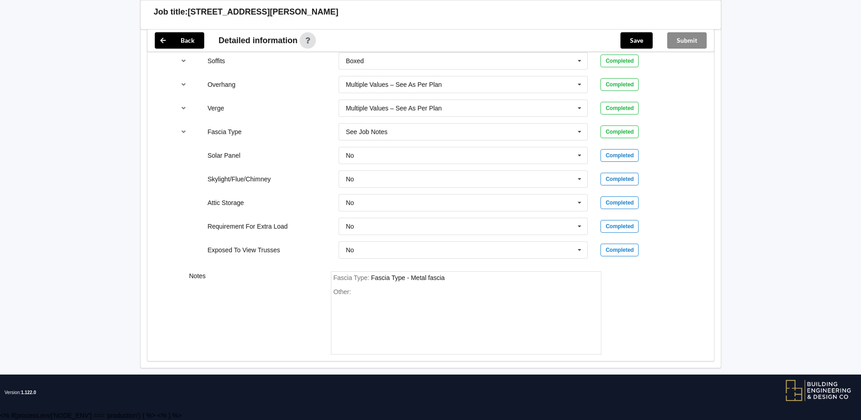
click at [354, 290] on div "Other:" at bounding box center [466, 320] width 265 height 64
click at [458, 281] on div "Fascia Type : Fascia Type - Metal fascia" at bounding box center [466, 278] width 265 height 8
click at [365, 287] on div "Fascia Type : Fascia Type - Metal fascia Other:" at bounding box center [466, 313] width 271 height 84
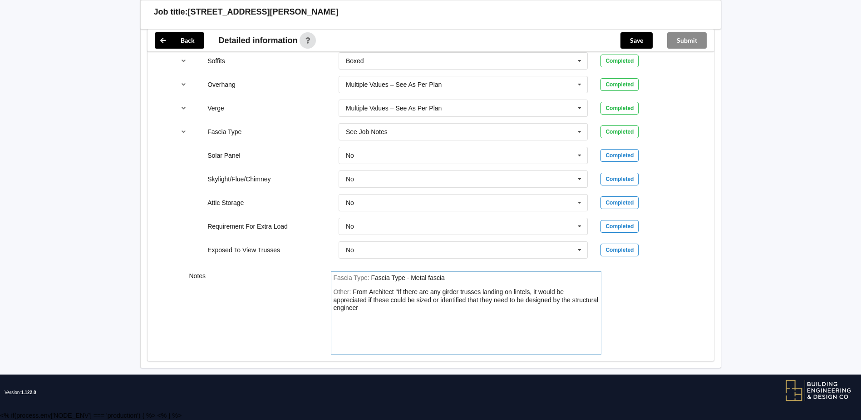
drag, startPoint x: 456, startPoint y: 299, endPoint x: 479, endPoint y: 286, distance: 26.4
click at [479, 286] on div "Fascia Type : Fascia Type - Metal fascia Other: From Architect "If there are an…" at bounding box center [466, 313] width 271 height 84
click at [360, 306] on div "Other: From Architect "If there are any girder trusses landing on lintels, it w…" at bounding box center [466, 320] width 265 height 64
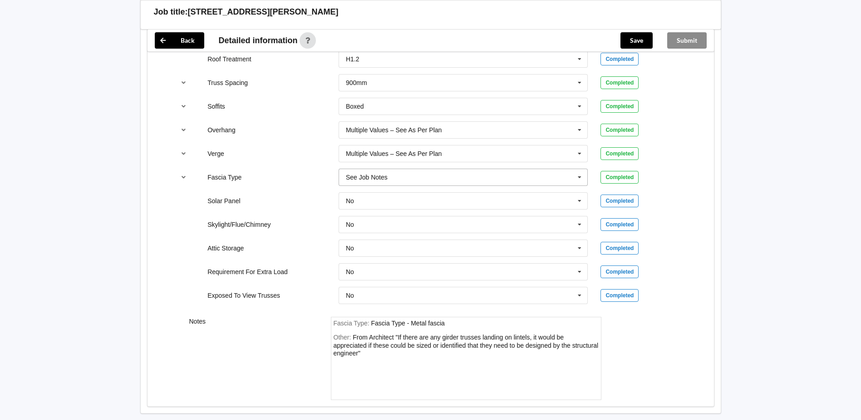
click at [583, 175] on icon at bounding box center [580, 177] width 14 height 17
click at [580, 175] on icon at bounding box center [580, 177] width 14 height 17
click at [578, 176] on icon at bounding box center [580, 177] width 14 height 17
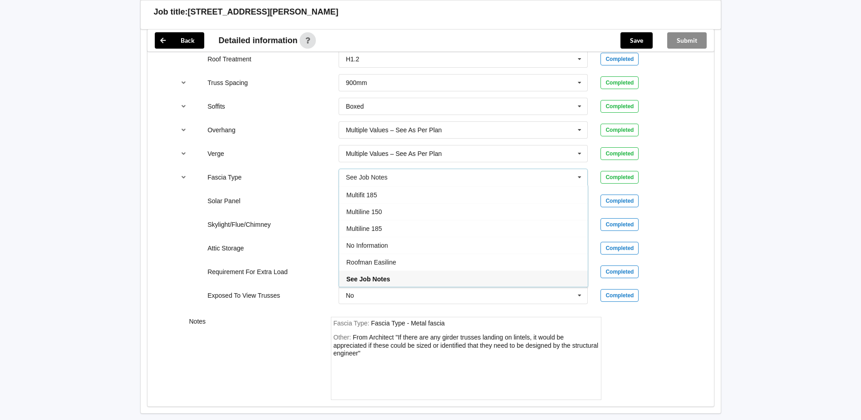
click at [578, 176] on icon at bounding box center [580, 177] width 14 height 17
click at [406, 179] on input "text" at bounding box center [464, 177] width 249 height 16
click at [583, 175] on icon at bounding box center [580, 177] width 14 height 17
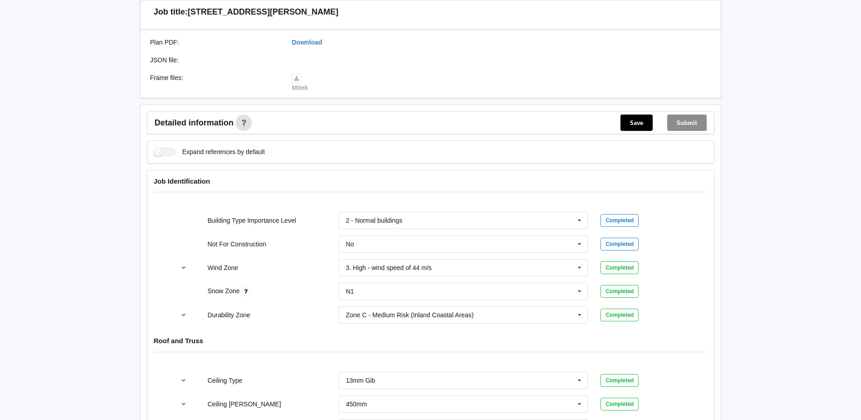
scroll to position [248, 0]
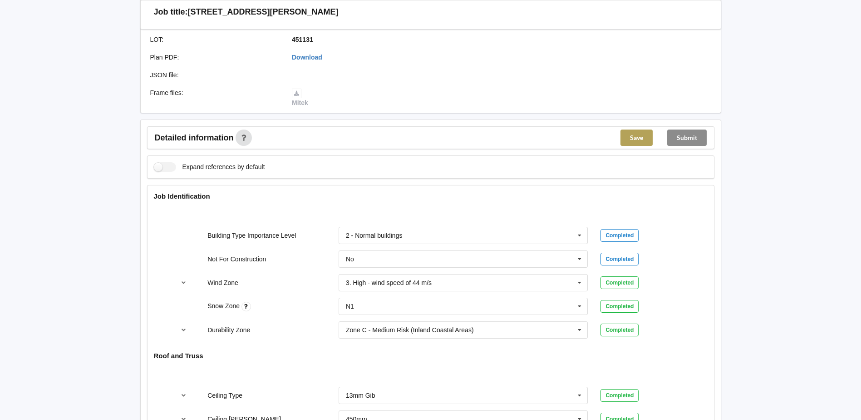
click at [635, 138] on button "Save" at bounding box center [637, 137] width 32 height 16
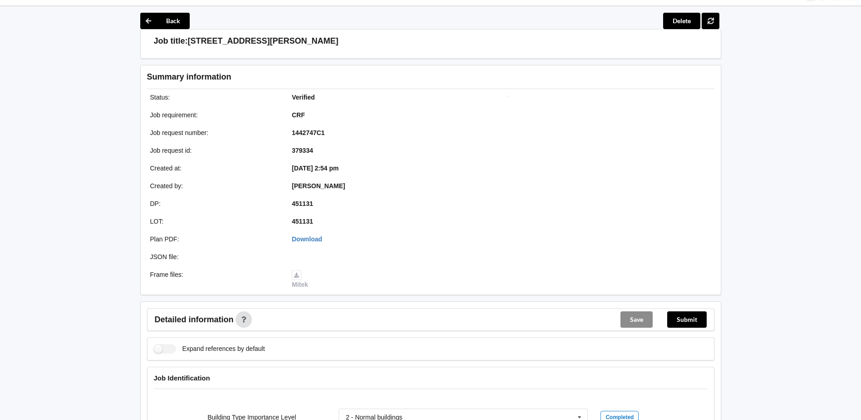
scroll to position [0, 0]
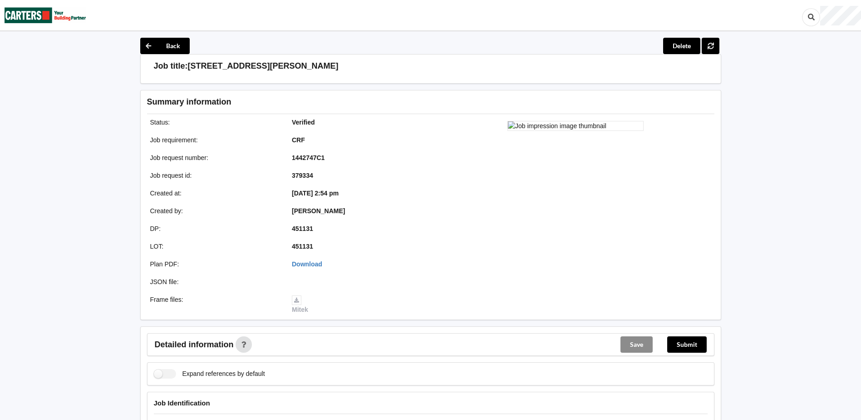
click at [254, 63] on div "Job title: 5 Vera St, Karori" at bounding box center [434, 66] width 561 height 10
click at [188, 66] on h3 "[STREET_ADDRESS][PERSON_NAME]" at bounding box center [263, 66] width 151 height 10
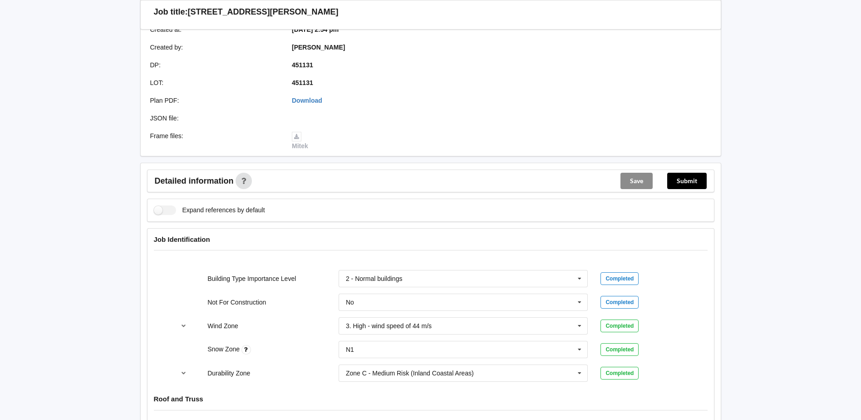
scroll to position [161, 0]
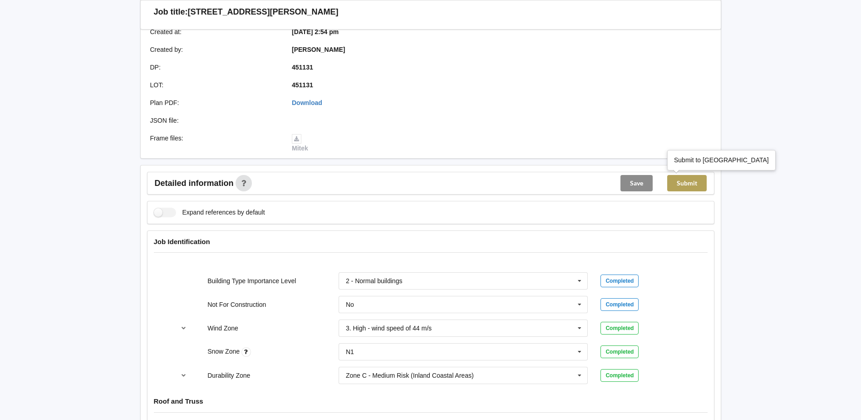
click at [684, 183] on button "Submit" at bounding box center [686, 183] width 39 height 16
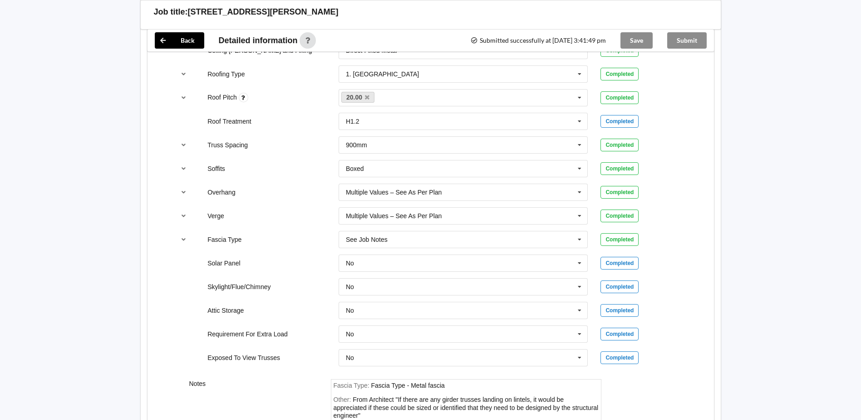
scroll to position [706, 0]
